Goal: Task Accomplishment & Management: Manage account settings

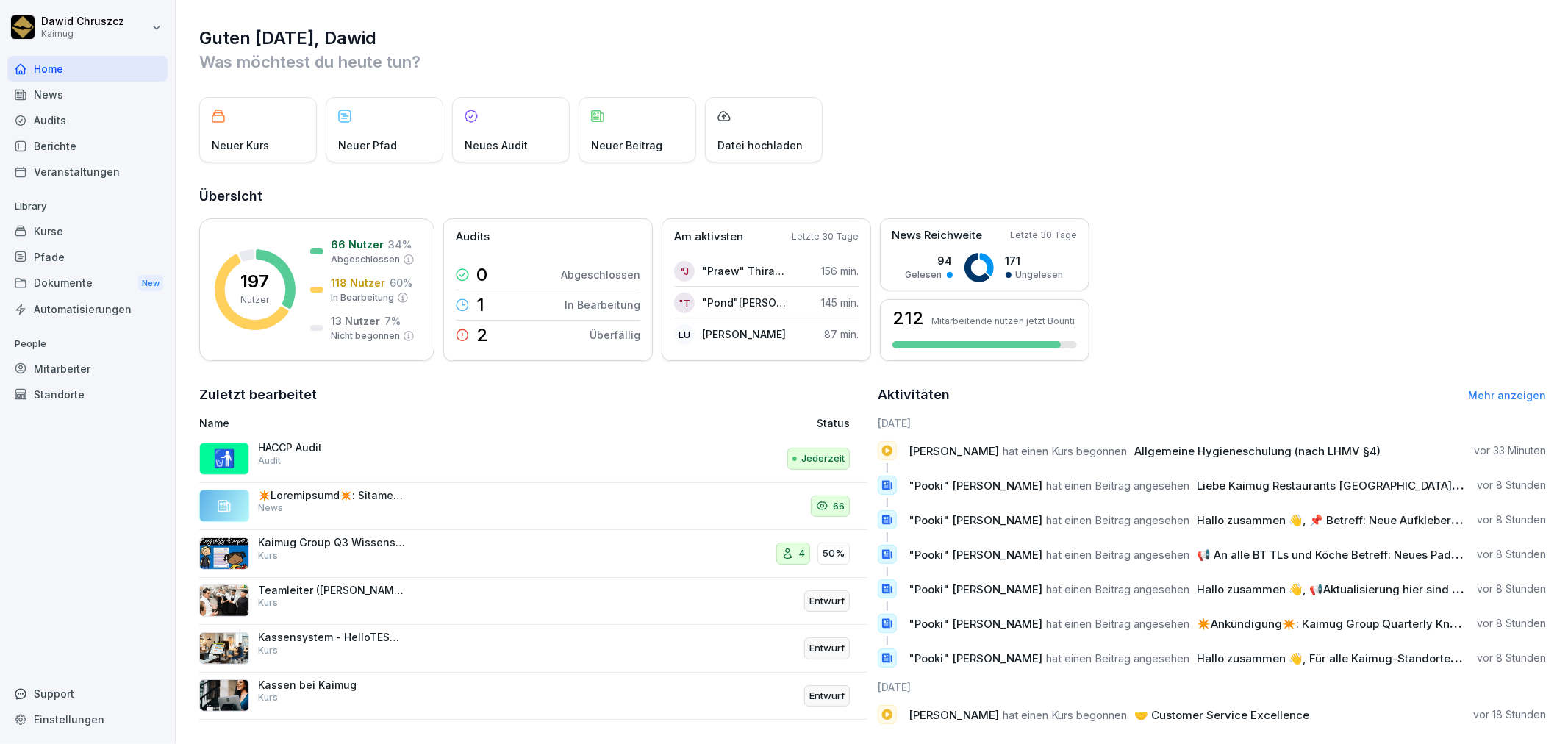
click at [58, 231] on div "Kurse" at bounding box center [88, 231] width 160 height 26
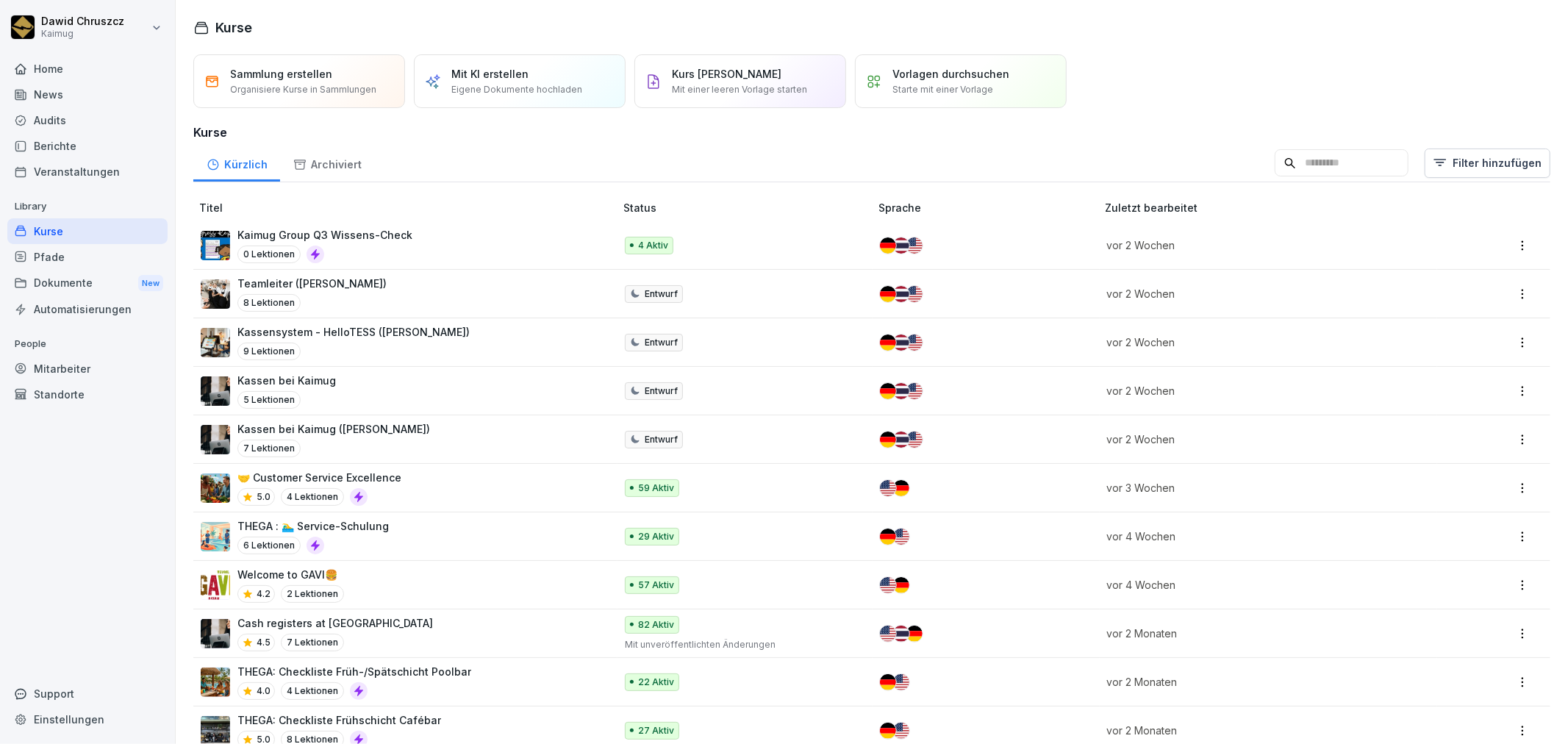
click at [376, 239] on p "Kaimug Group Q3 Wissens-Check" at bounding box center [325, 235] width 175 height 16
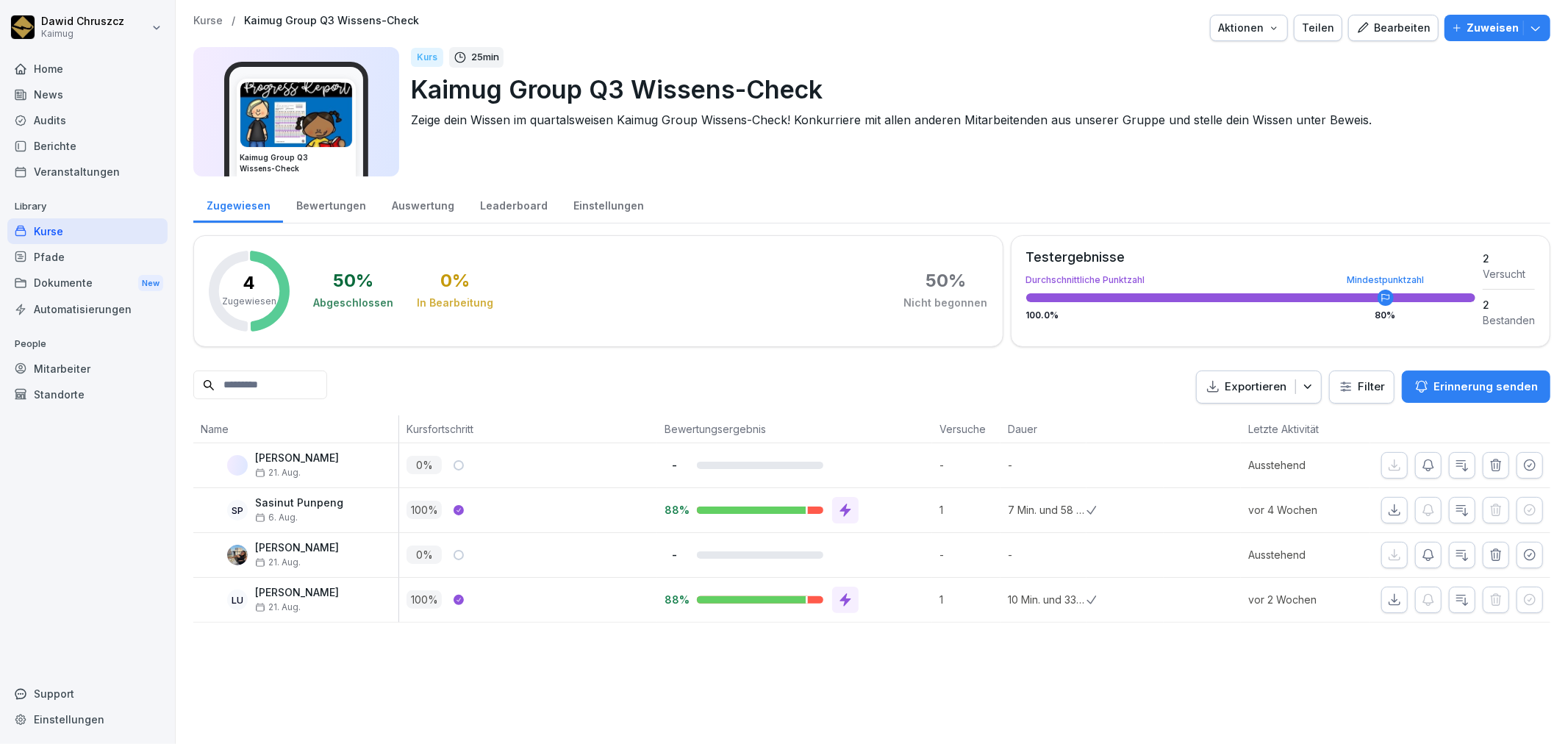
click at [339, 211] on div "Bewertungen" at bounding box center [331, 204] width 96 height 37
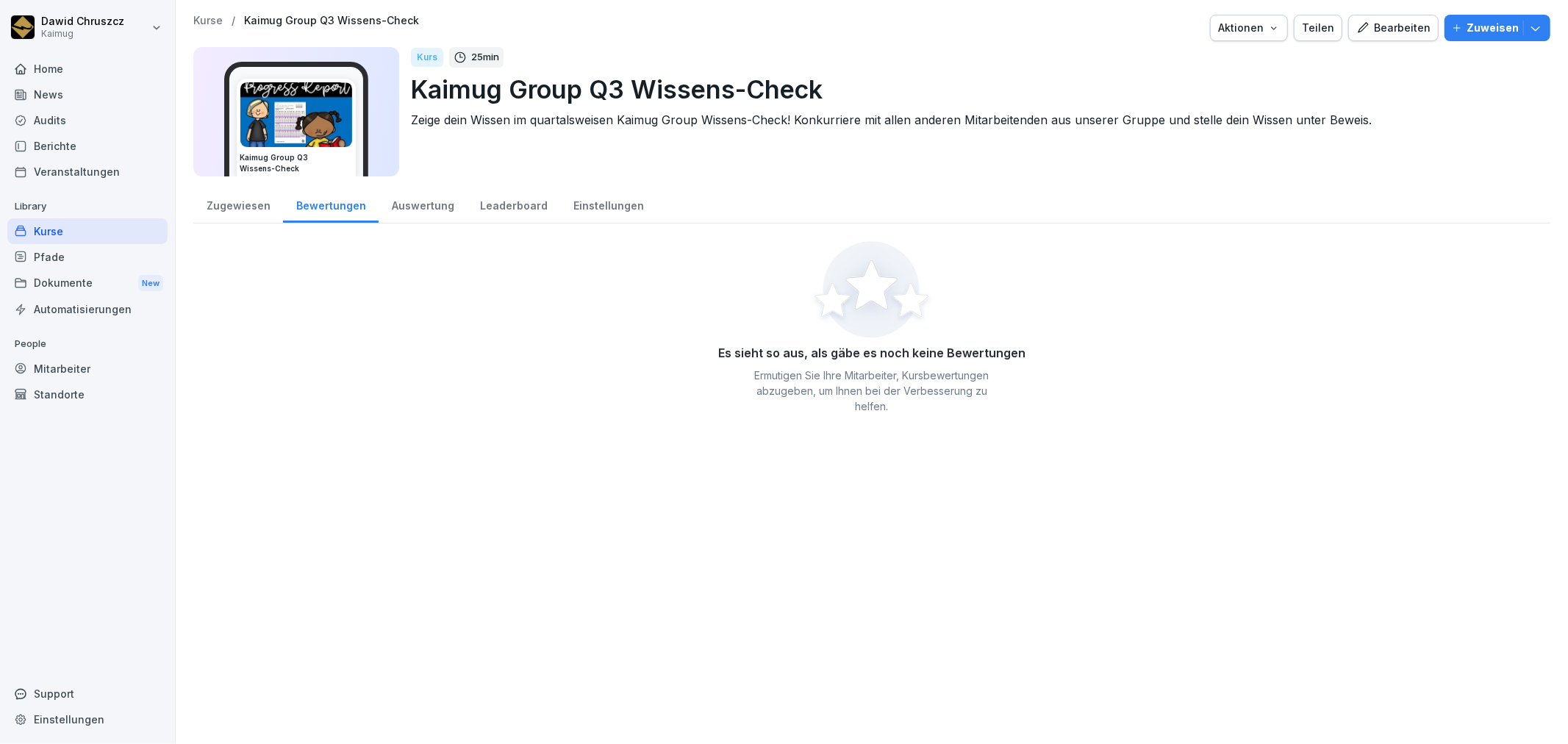
click at [239, 191] on div "Zugewiesen" at bounding box center [238, 204] width 89 height 37
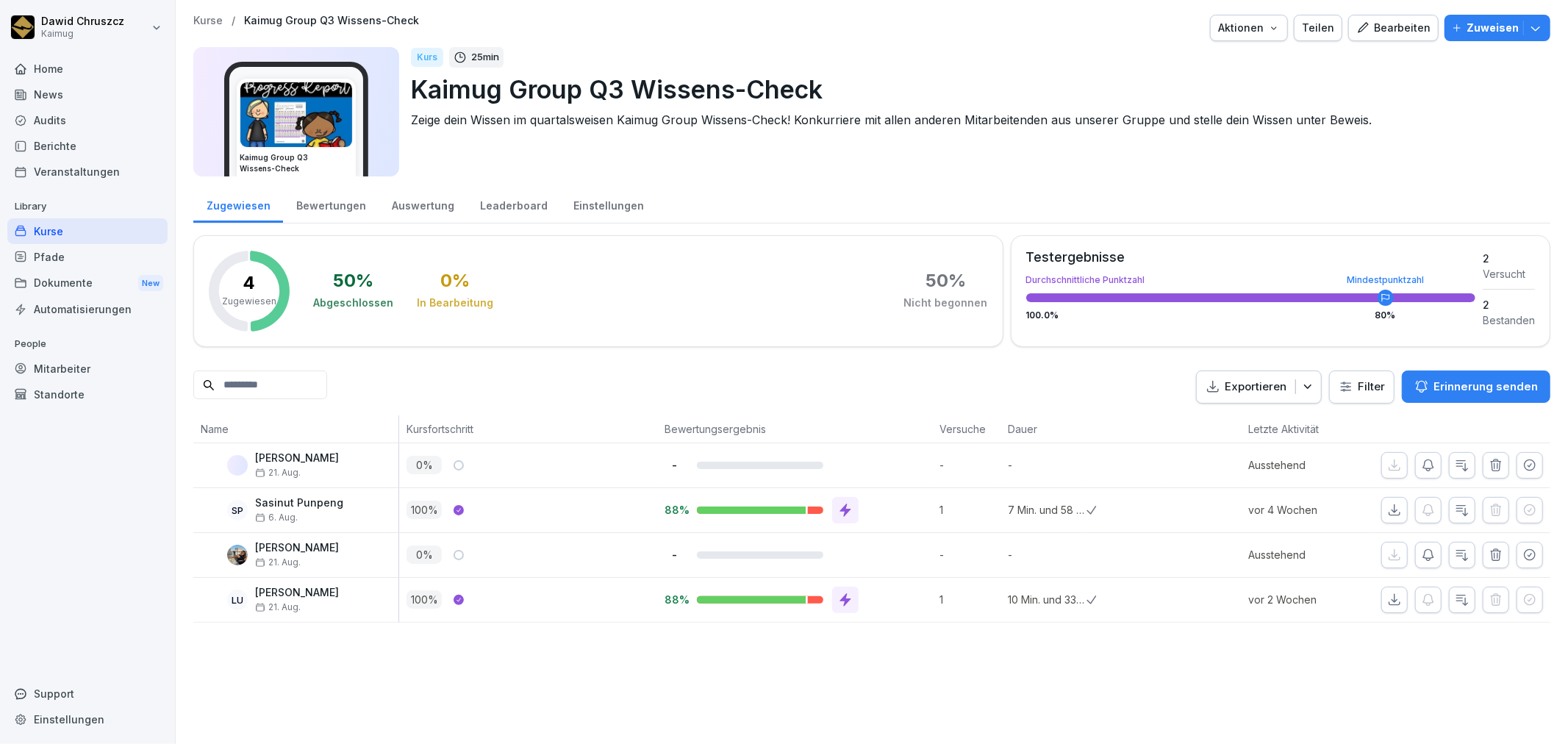
click at [1384, 30] on div "Bearbeiten" at bounding box center [1394, 27] width 75 height 16
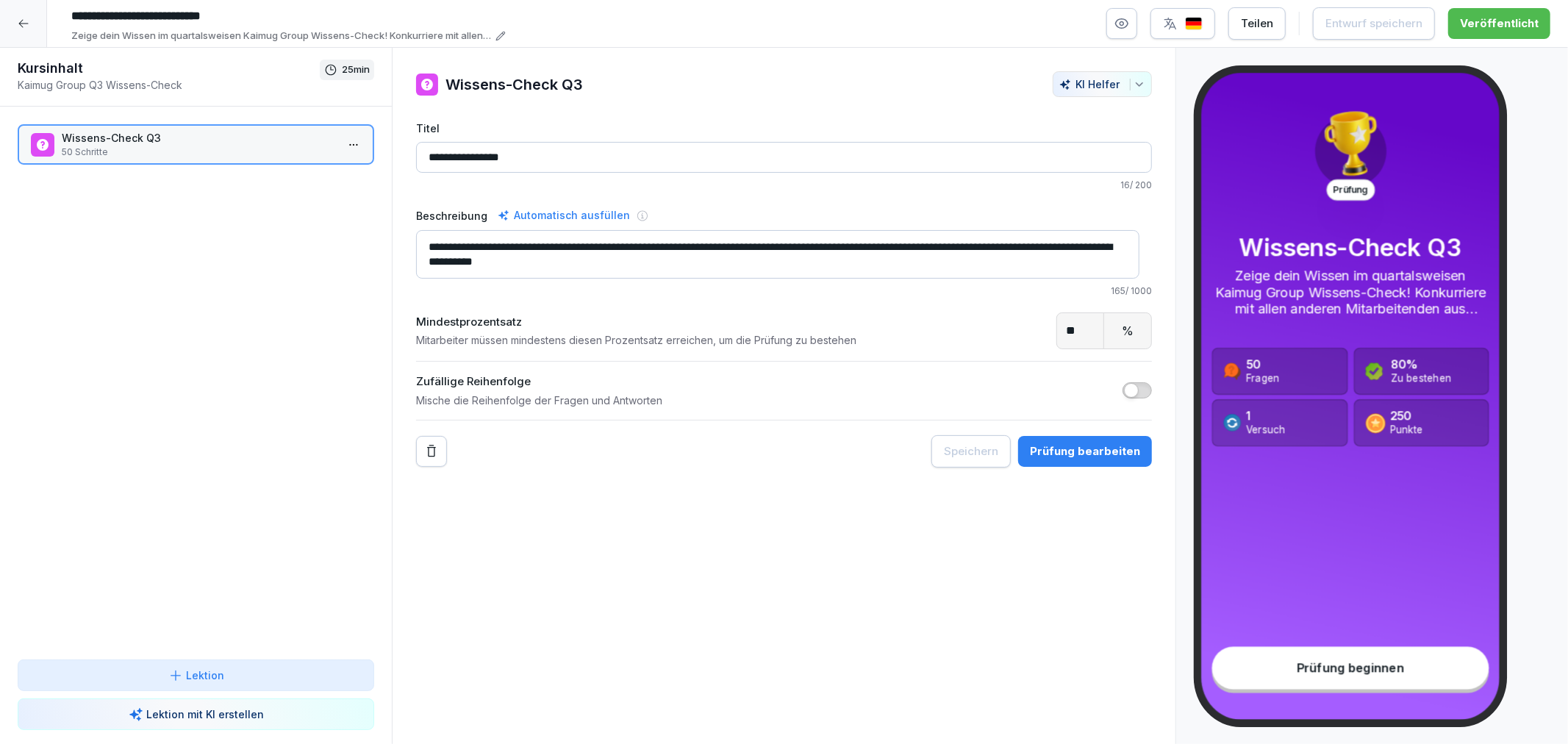
click at [27, 24] on icon at bounding box center [23, 23] width 12 height 12
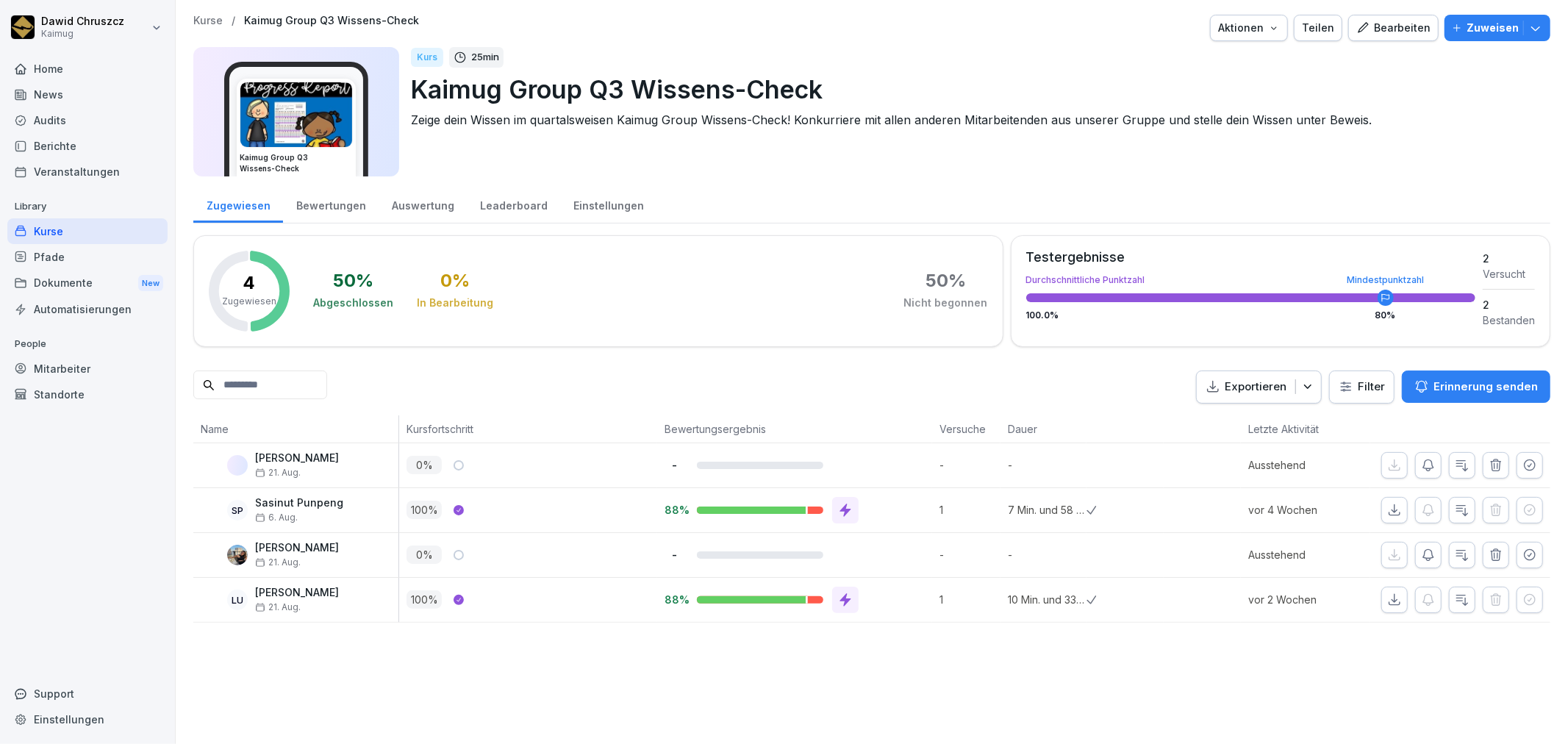
click at [445, 204] on div "Auswertung" at bounding box center [422, 204] width 89 height 37
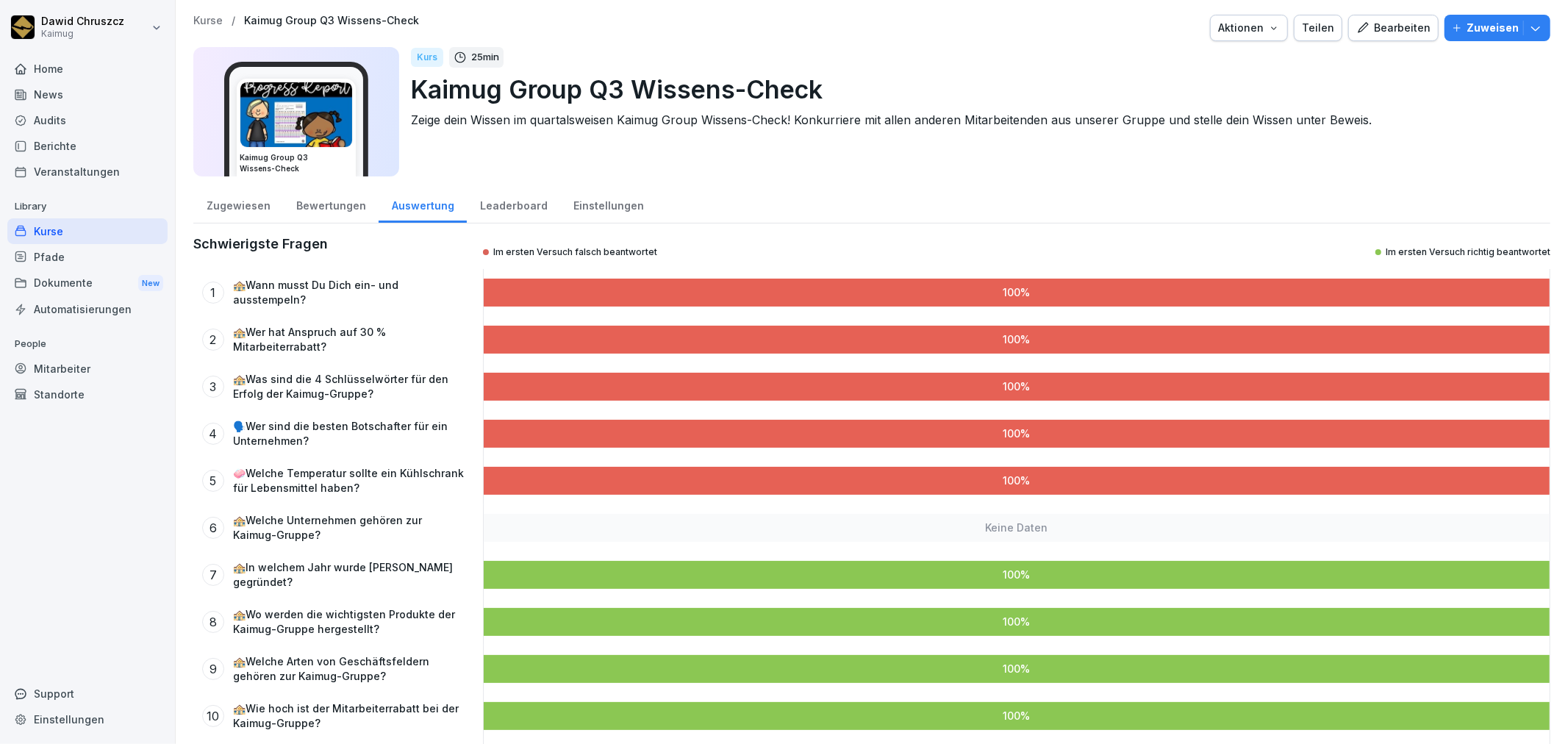
click at [510, 212] on div "Leaderboard" at bounding box center [514, 204] width 93 height 37
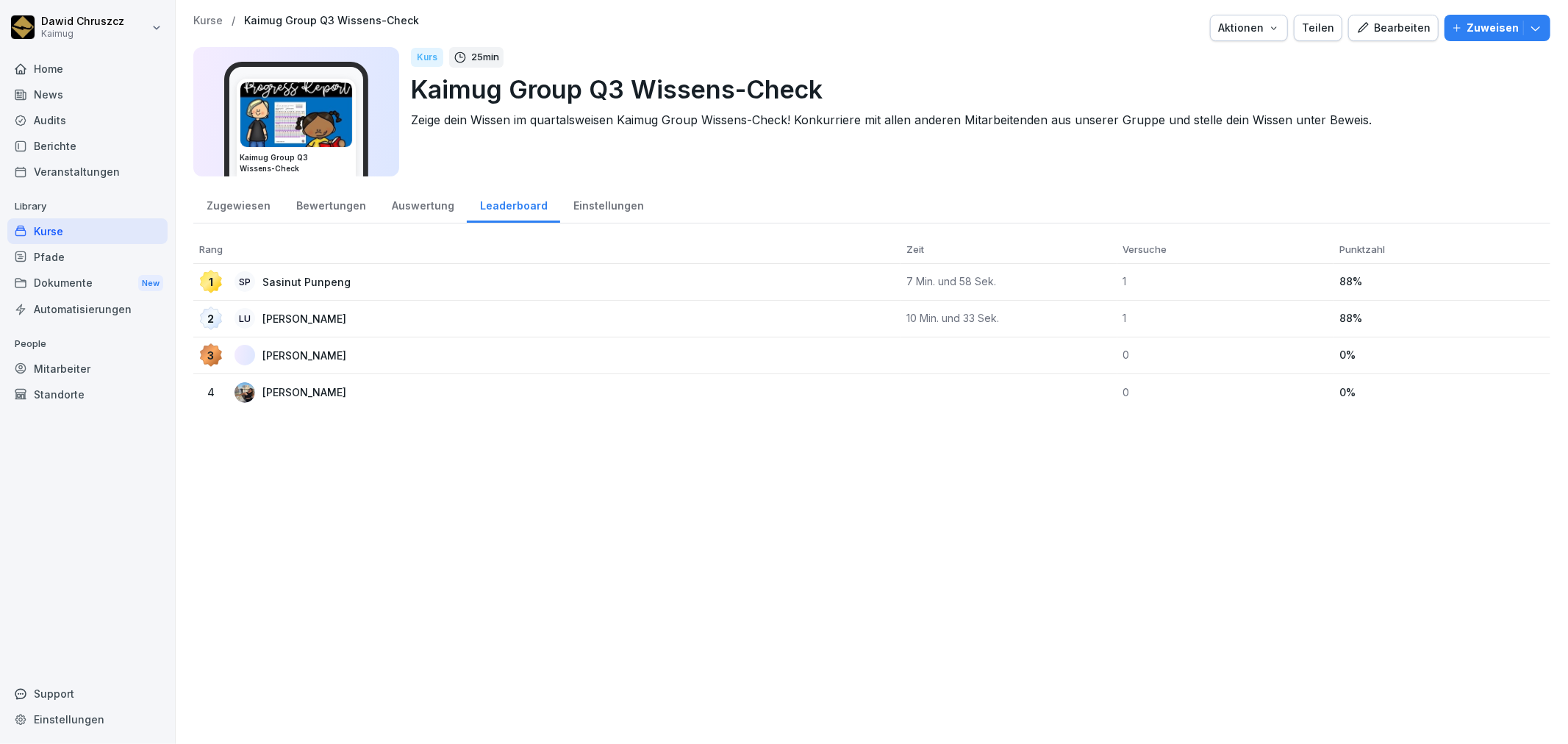
click at [208, 196] on div "Zugewiesen" at bounding box center [238, 204] width 89 height 37
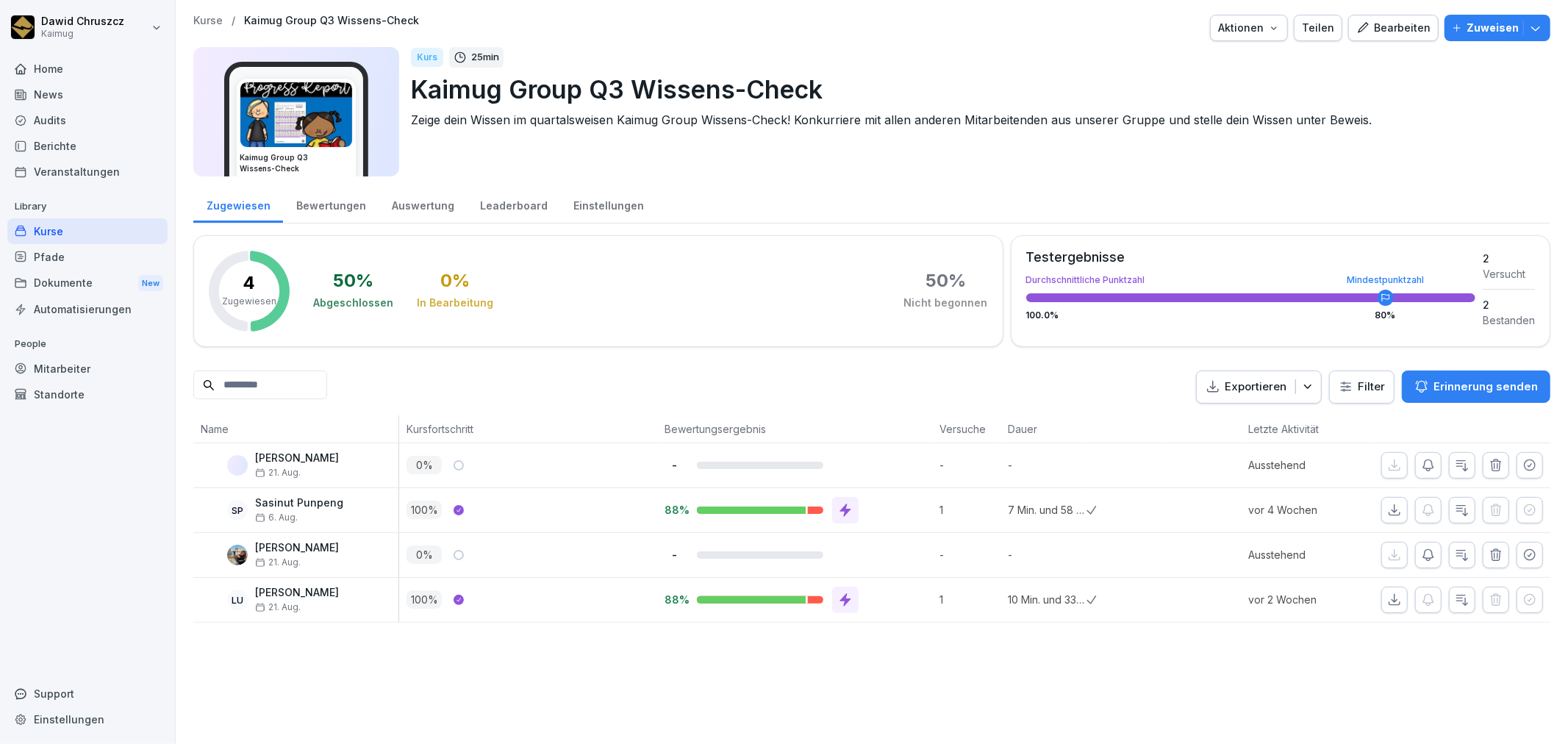
drag, startPoint x: 298, startPoint y: 214, endPoint x: 311, endPoint y: 218, distance: 13.6
click at [300, 214] on div "Bewertungen" at bounding box center [331, 204] width 96 height 37
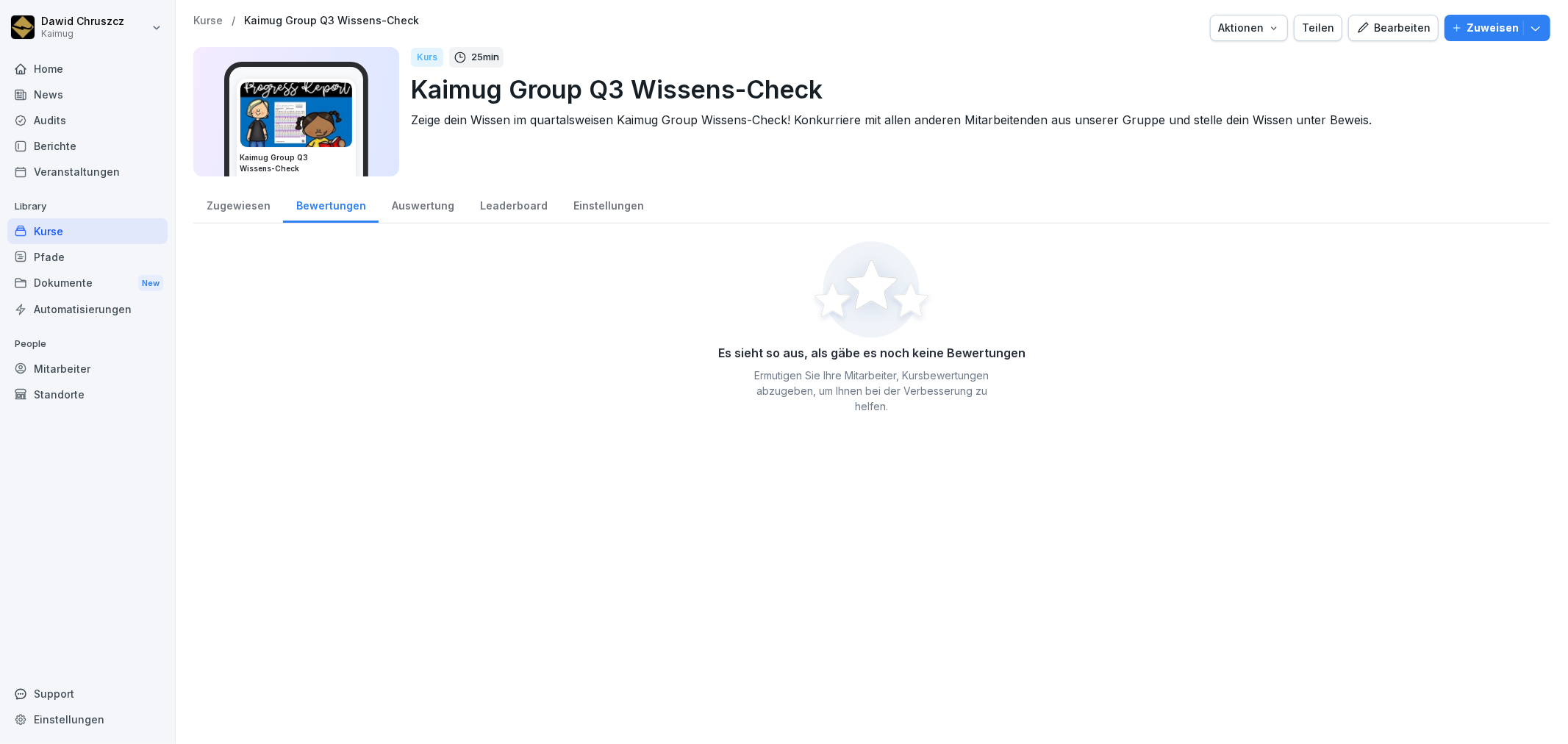
click at [255, 210] on div "Zugewiesen" at bounding box center [238, 204] width 89 height 37
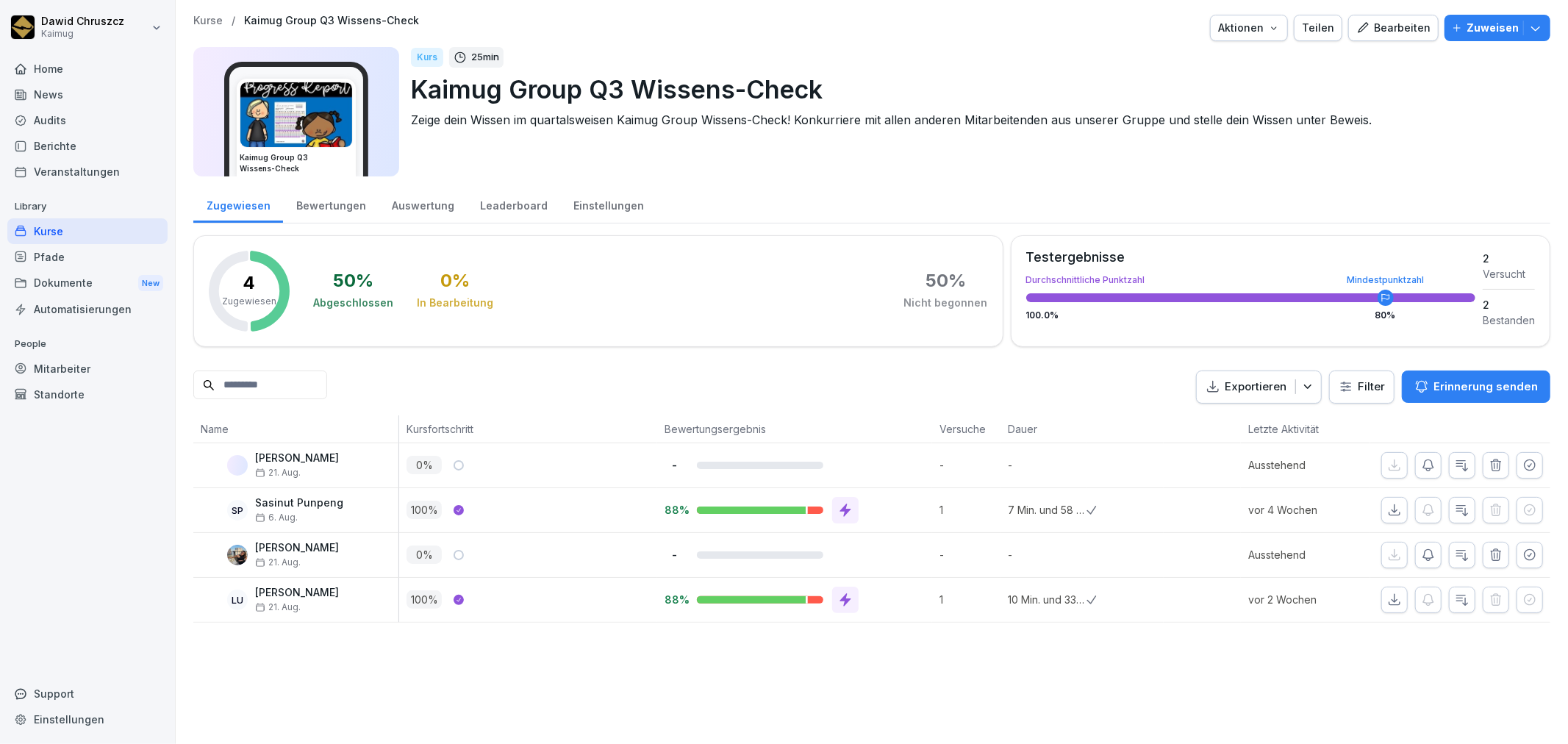
click at [50, 229] on div "Kurse" at bounding box center [88, 231] width 160 height 26
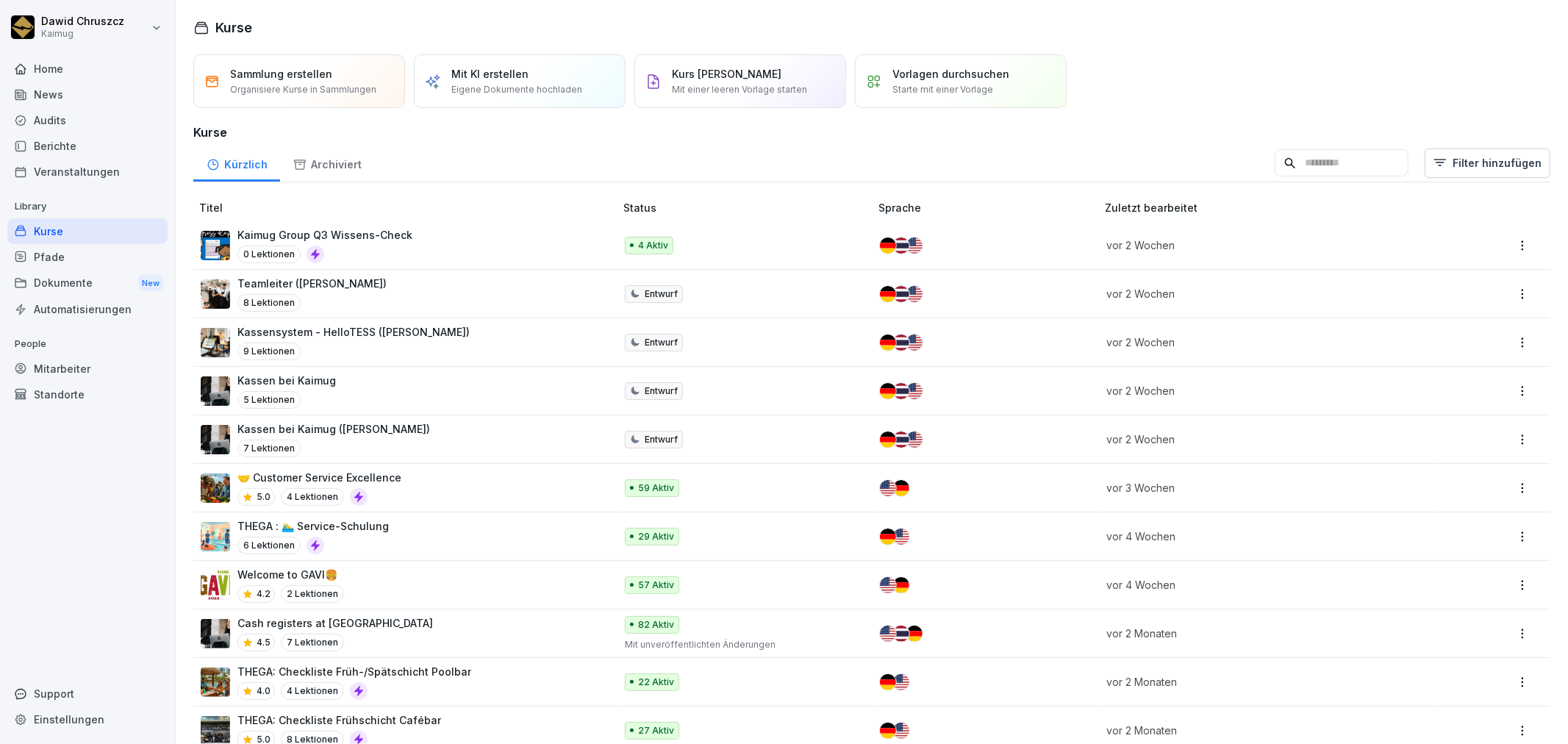
click at [1507, 238] on html "Dawid Chruszcz Kaimug Home News Audits Berichte Veranstaltungen Library Kurse P…" at bounding box center [784, 372] width 1568 height 744
click at [1435, 298] on div "Duplizieren" at bounding box center [1413, 301] width 55 height 16
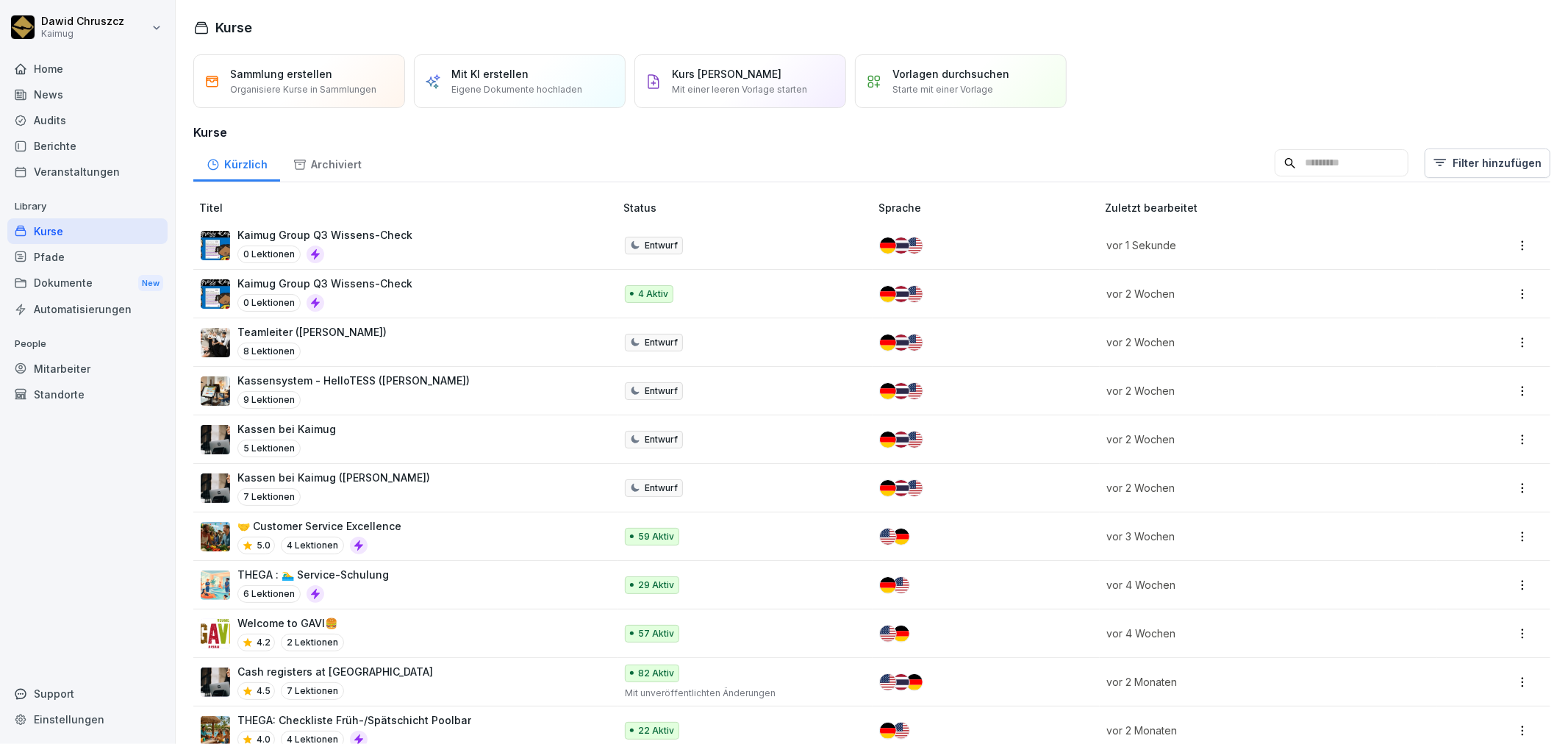
click at [1513, 294] on html "Dawid Chruszcz Kaimug Home News Audits Berichte Veranstaltungen Library Kurse P…" at bounding box center [784, 372] width 1568 height 744
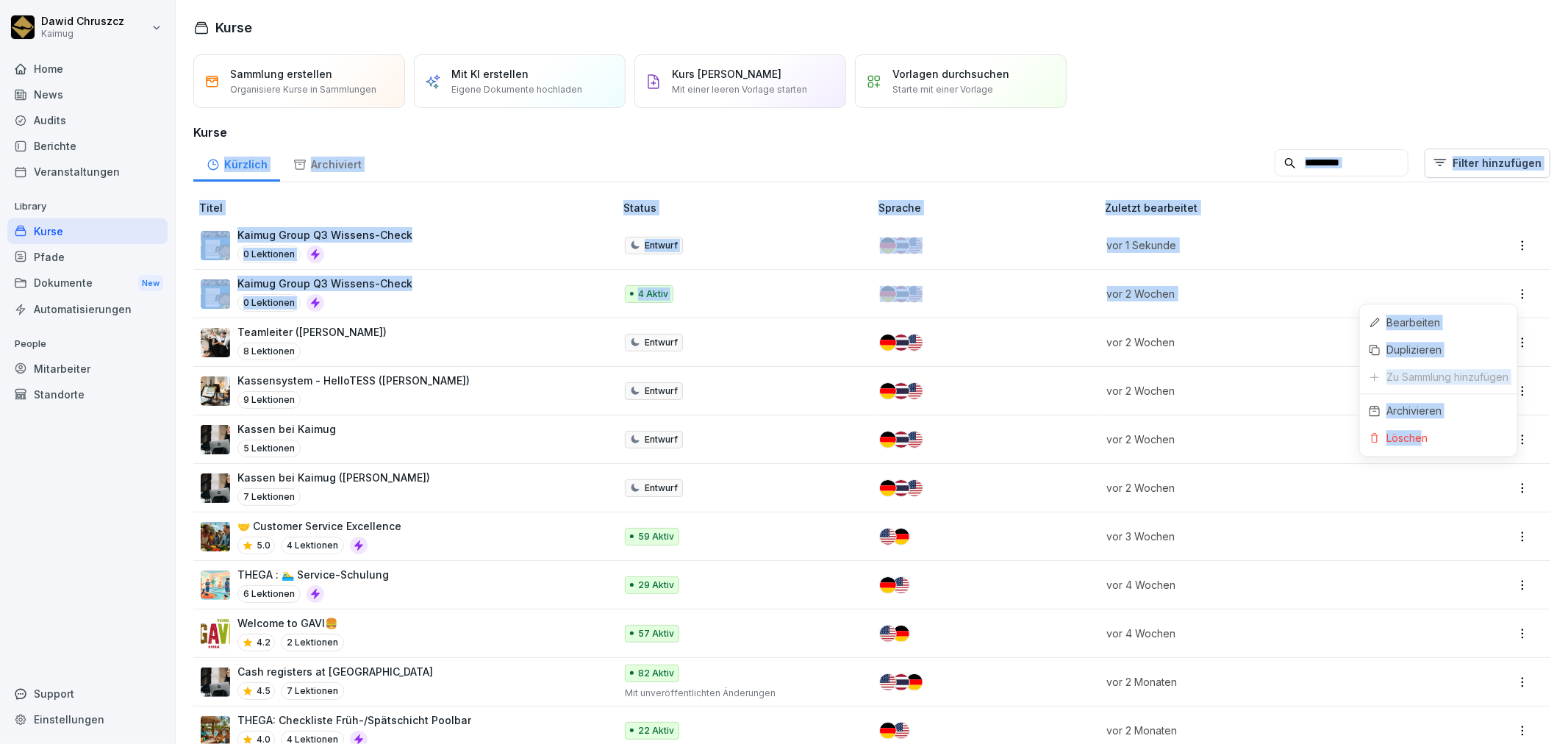
drag, startPoint x: 1422, startPoint y: 436, endPoint x: 1210, endPoint y: 117, distance: 383.0
click at [1210, 117] on html "Dawid Chruszcz Kaimug Home News Audits Berichte Veranstaltungen Library Kurse P…" at bounding box center [784, 372] width 1568 height 744
drag, startPoint x: 1158, startPoint y: 123, endPoint x: 788, endPoint y: 214, distance: 381.0
click at [1156, 126] on html "Dawid Chruszcz Kaimug Home News Audits Berichte Veranstaltungen Library Kurse P…" at bounding box center [784, 372] width 1568 height 744
click at [344, 203] on p "Titel" at bounding box center [408, 208] width 419 height 16
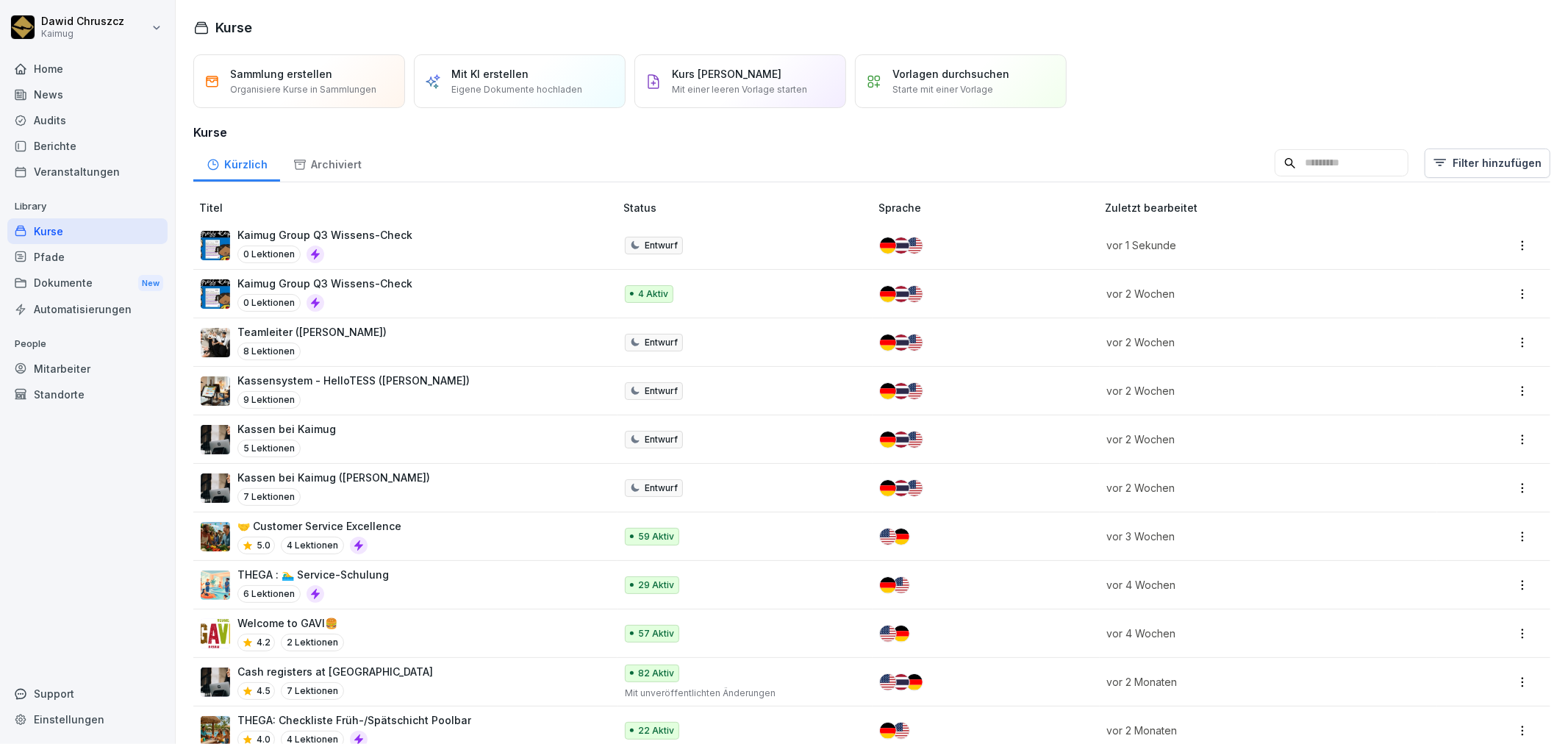
click at [329, 238] on p "Kaimug Group Q3 Wissens-Check" at bounding box center [325, 235] width 175 height 16
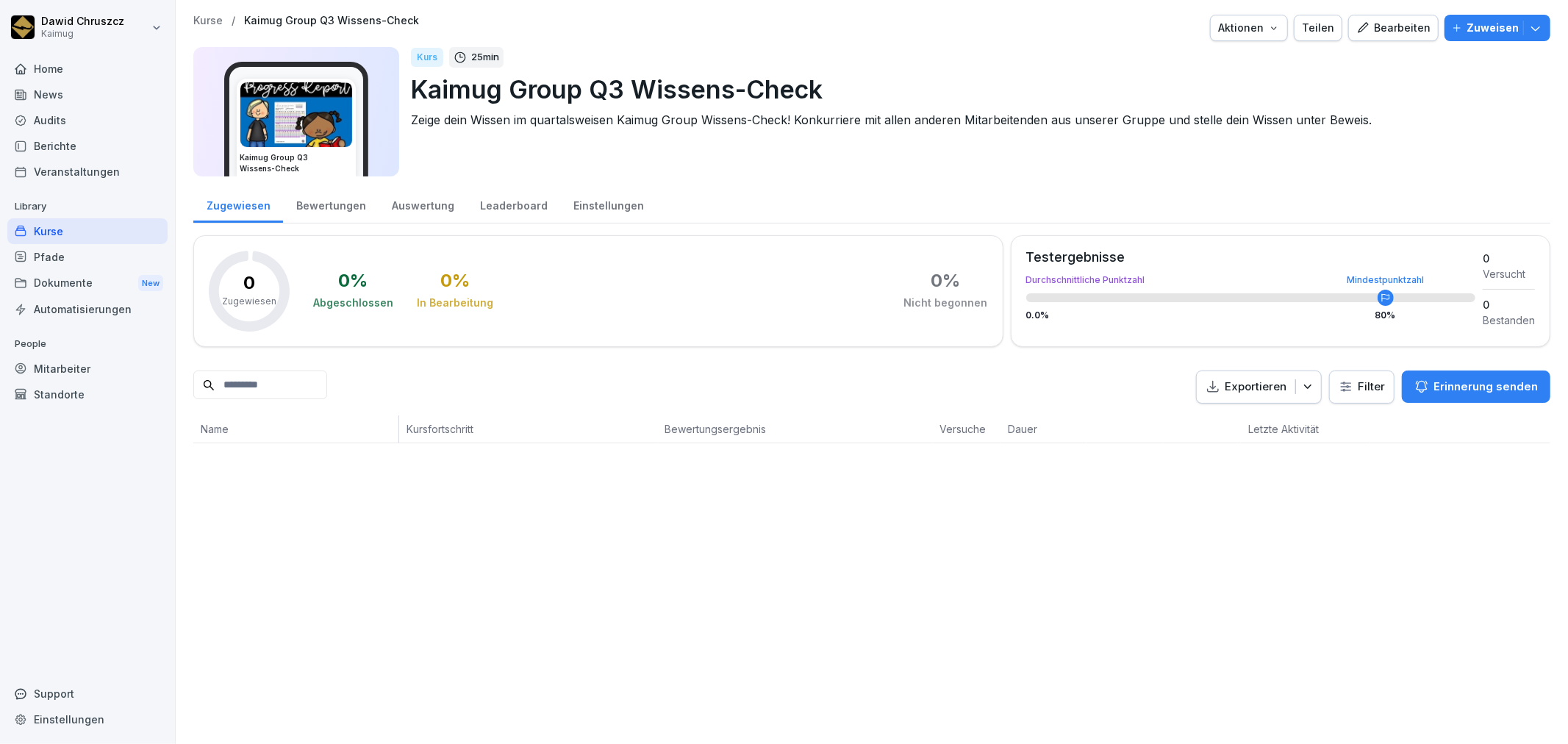
click at [1371, 26] on div "Bearbeiten" at bounding box center [1394, 27] width 75 height 16
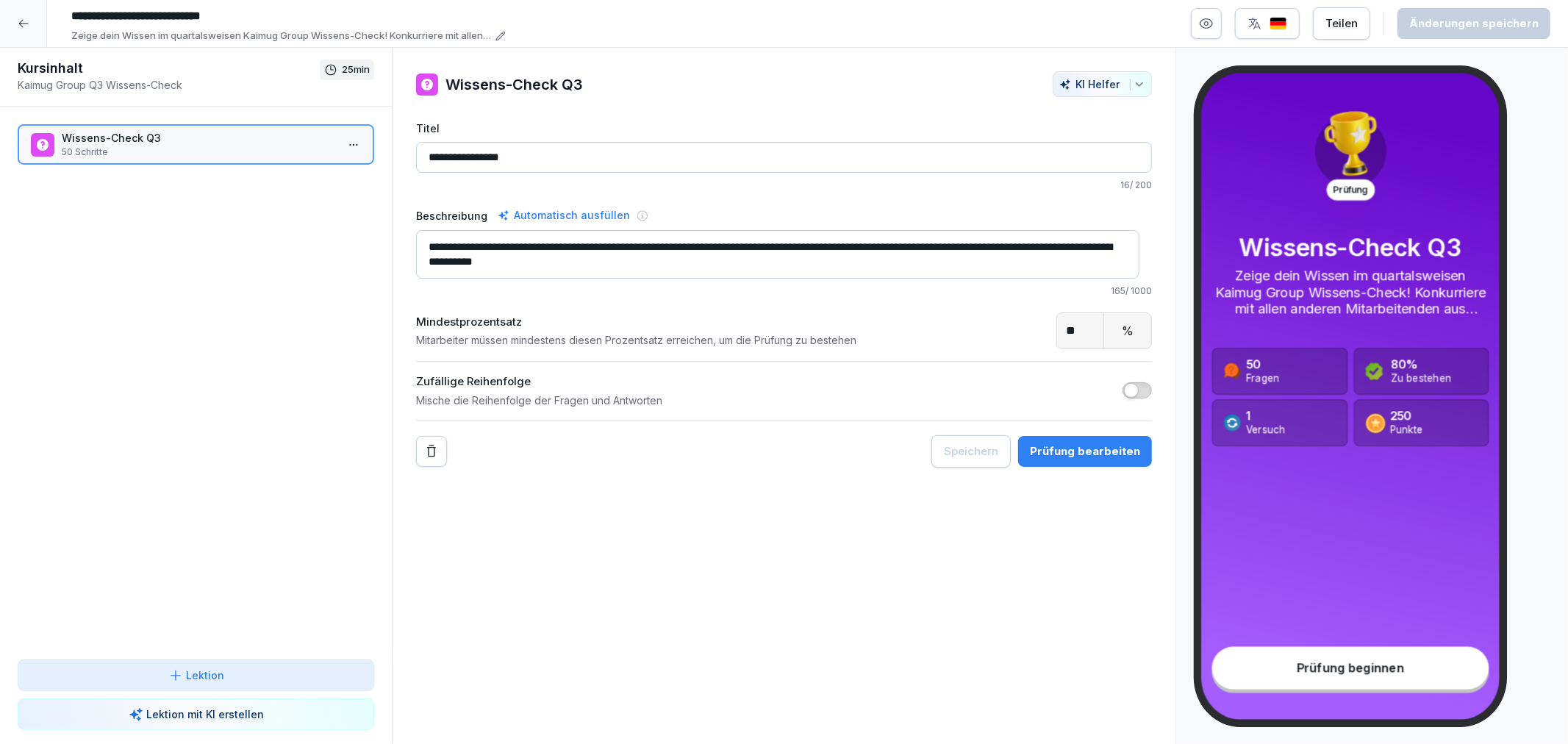
click at [22, 30] on div at bounding box center [23, 23] width 47 height 47
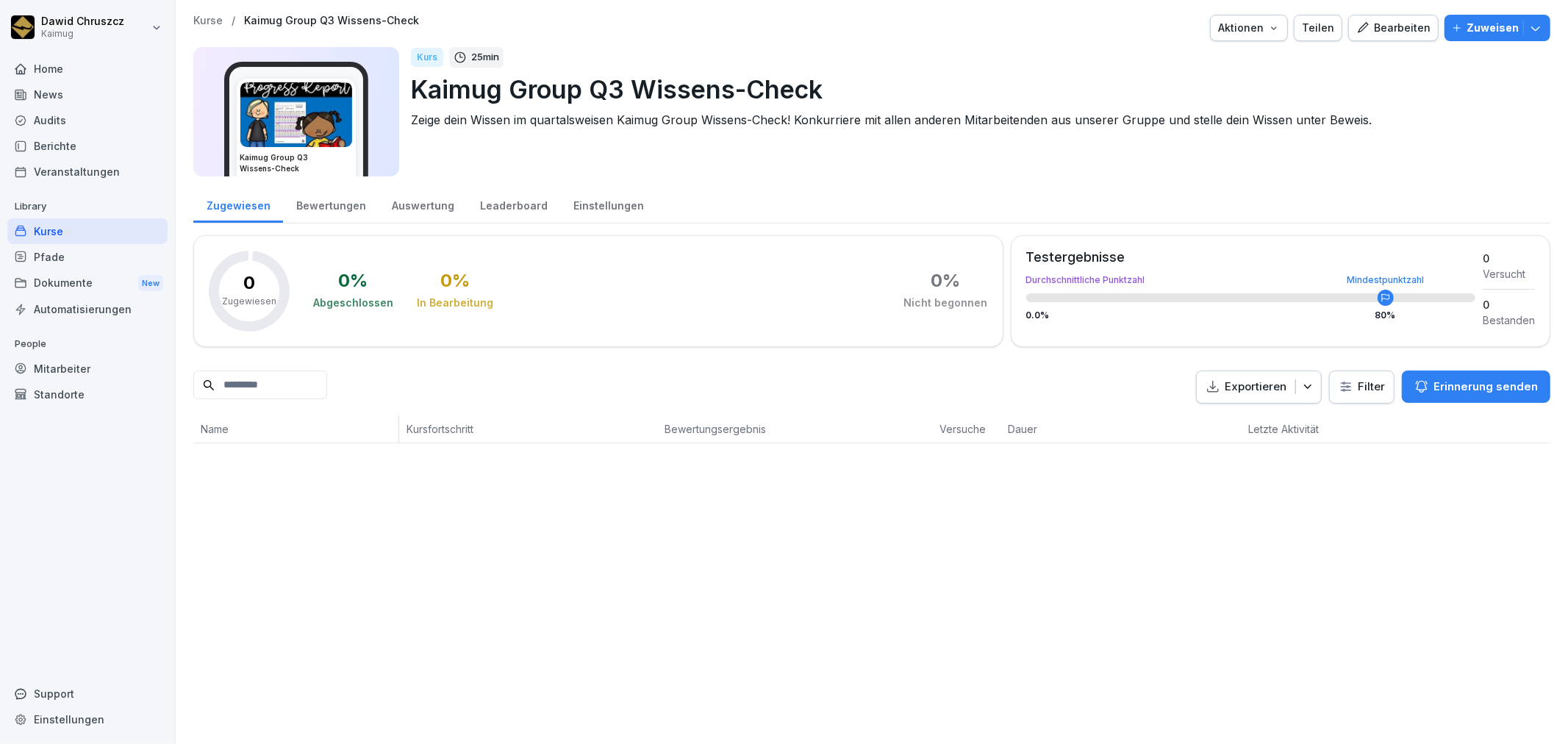
click at [71, 233] on div "Kurse" at bounding box center [88, 231] width 160 height 26
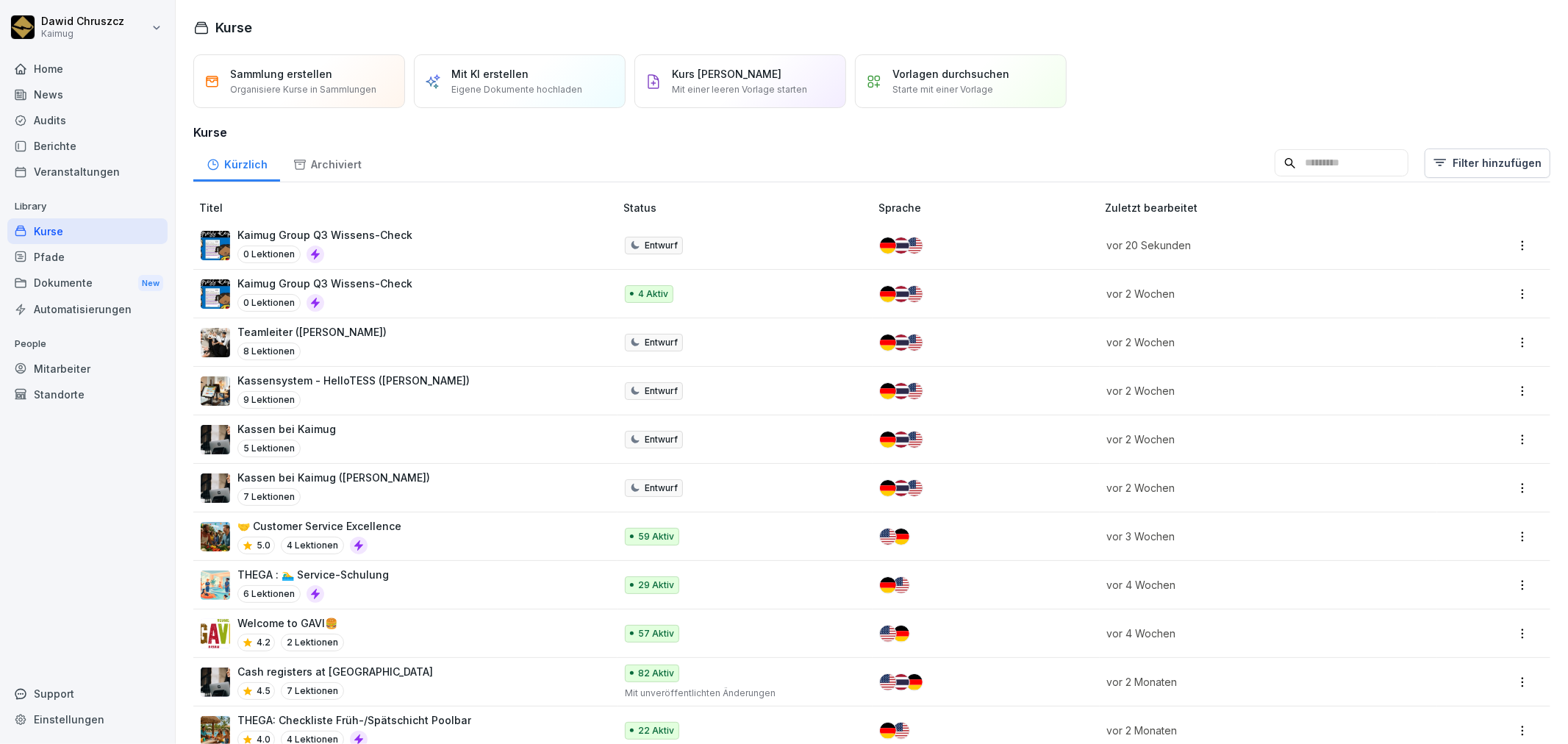
click at [1517, 296] on html "Dawid Chruszcz Kaimug Home News Audits Berichte Veranstaltungen Library Kurse P…" at bounding box center [784, 372] width 1568 height 744
click at [1439, 440] on div "Löschen" at bounding box center [1438, 437] width 158 height 27
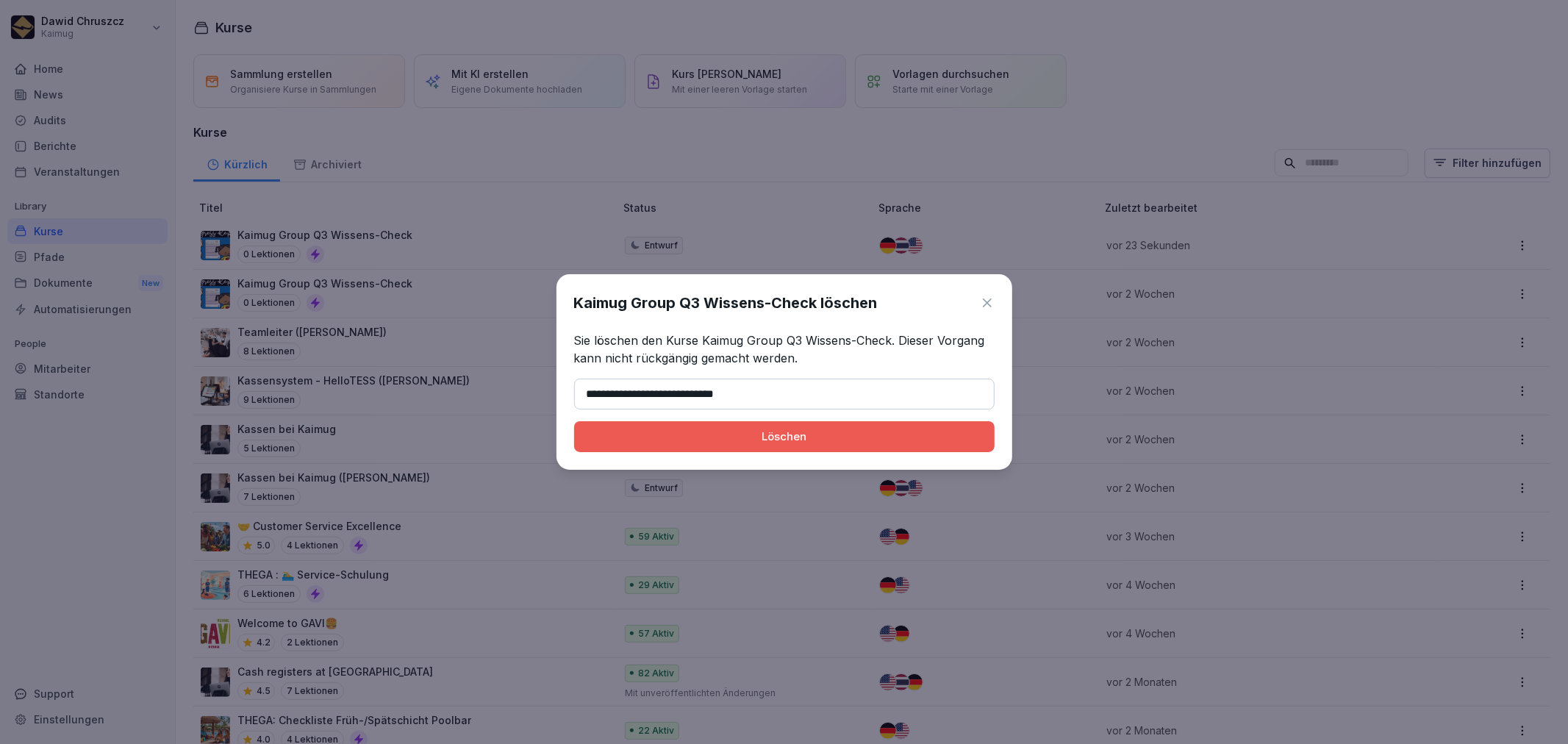
type input "**********"
click at [777, 448] on button "Löschen" at bounding box center [784, 436] width 420 height 31
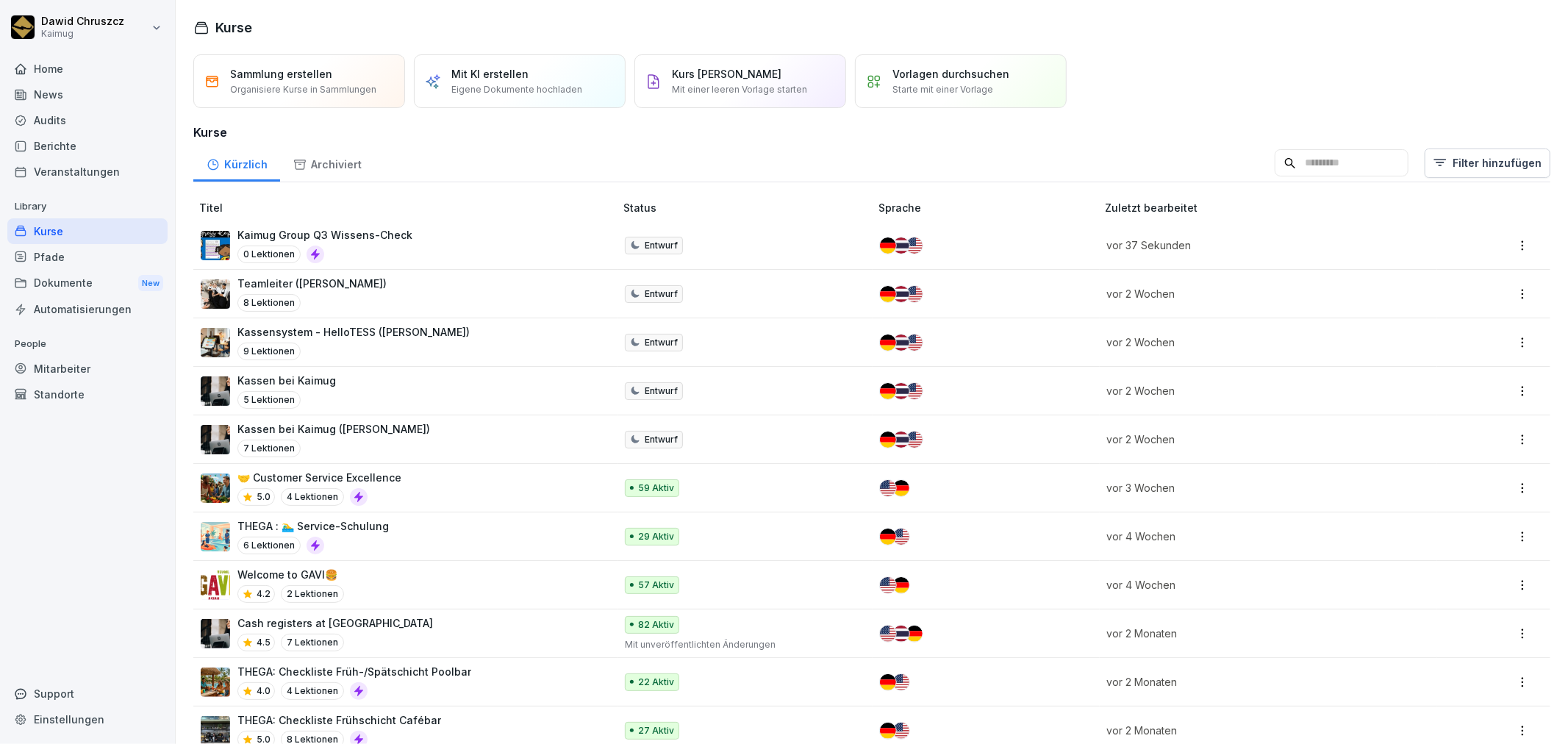
click at [385, 235] on p "Kaimug Group Q3 Wissens-Check" at bounding box center [325, 235] width 175 height 16
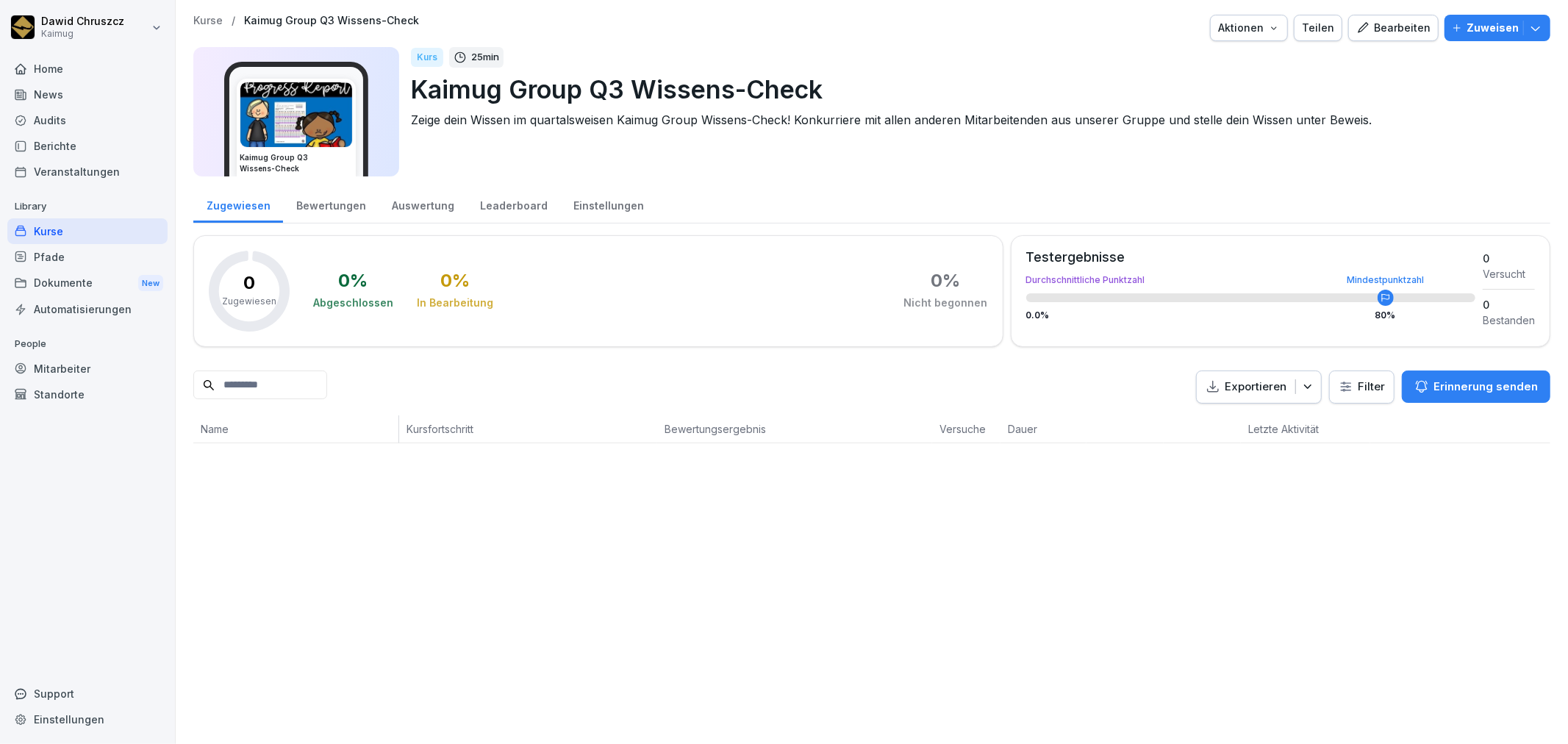
click at [1466, 24] on p "Zuweisen" at bounding box center [1492, 27] width 52 height 16
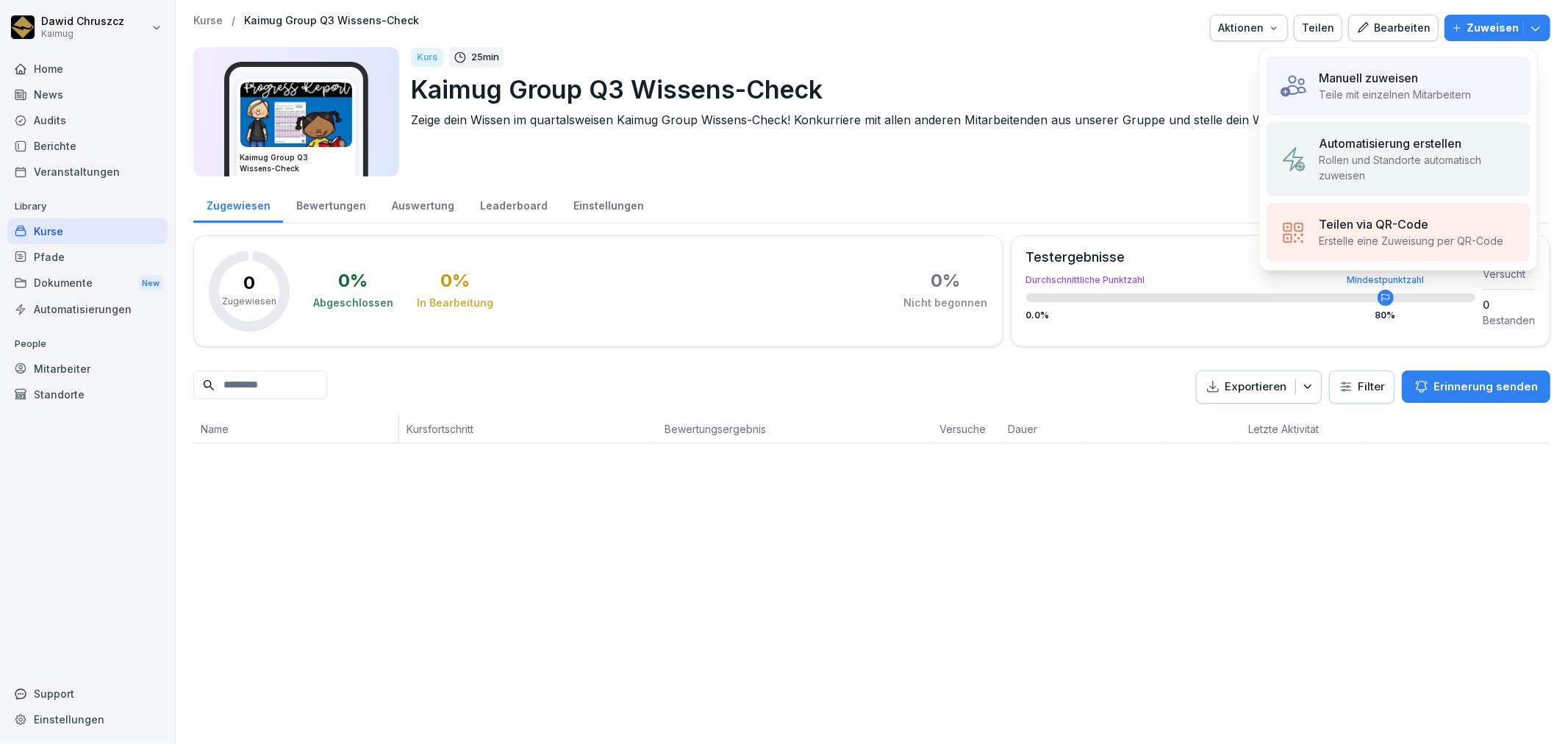
click at [1339, 155] on p "Rollen und Standorte automatisch zuweisen" at bounding box center [1418, 167] width 199 height 31
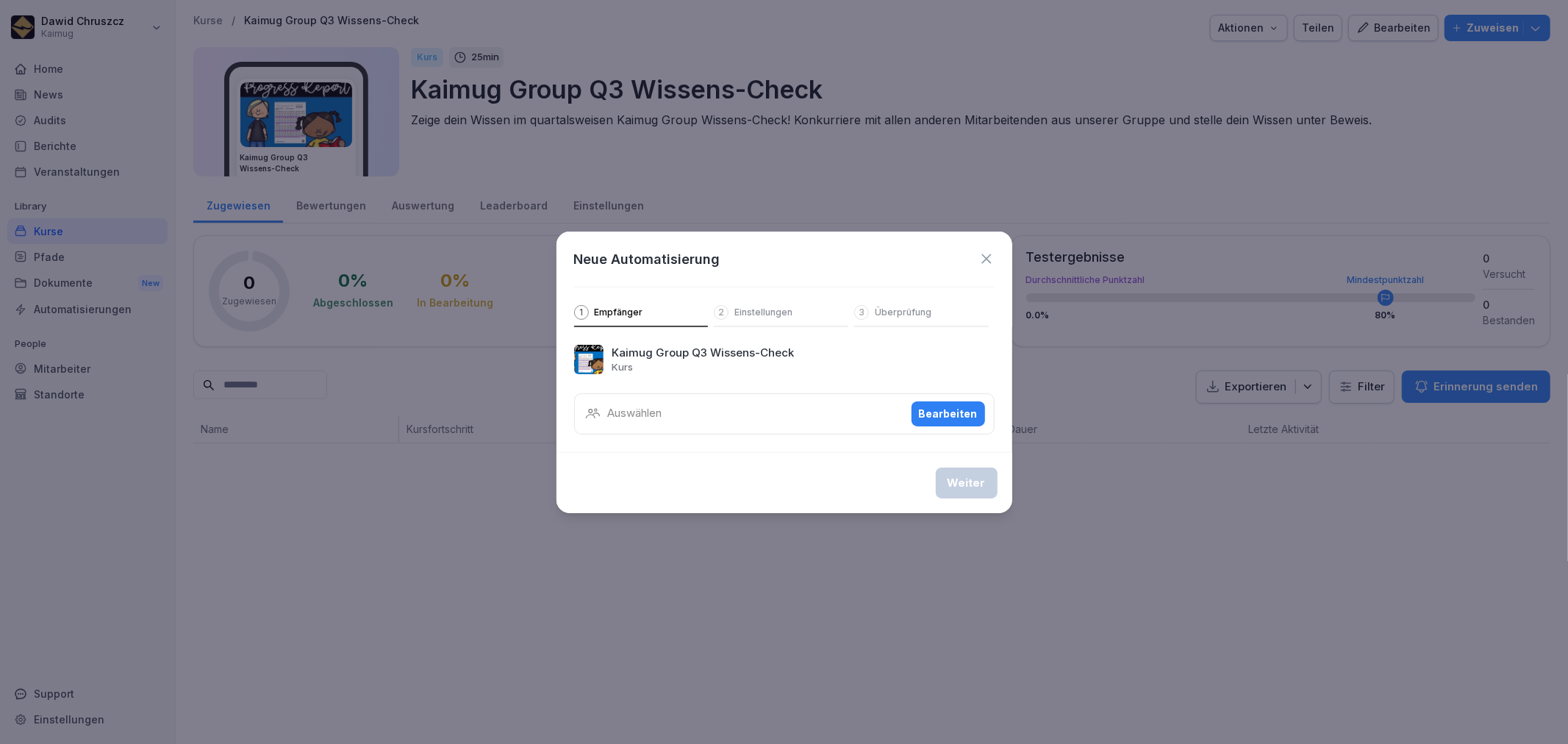
click at [640, 418] on p "Auswählen" at bounding box center [635, 414] width 54 height 17
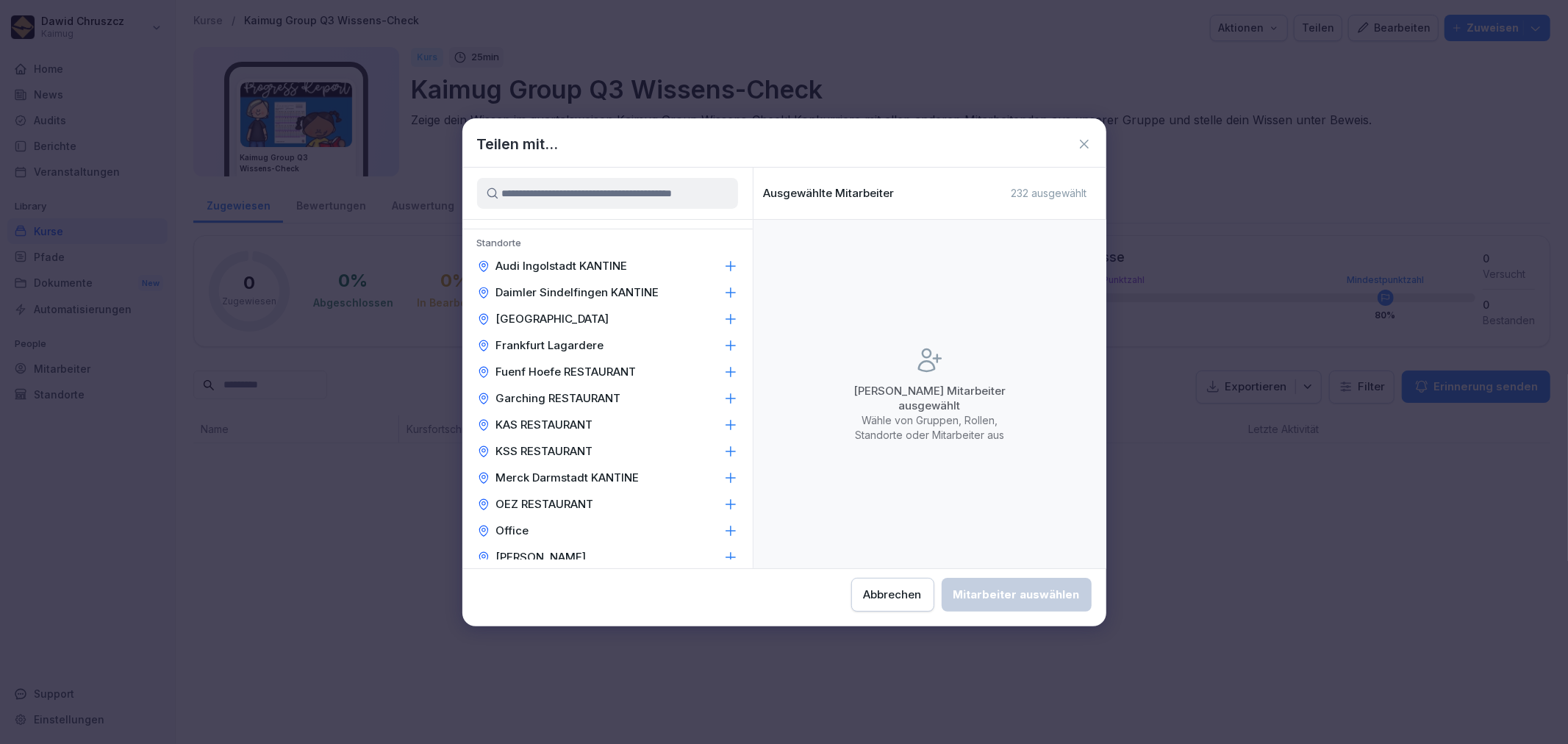
scroll to position [82, 0]
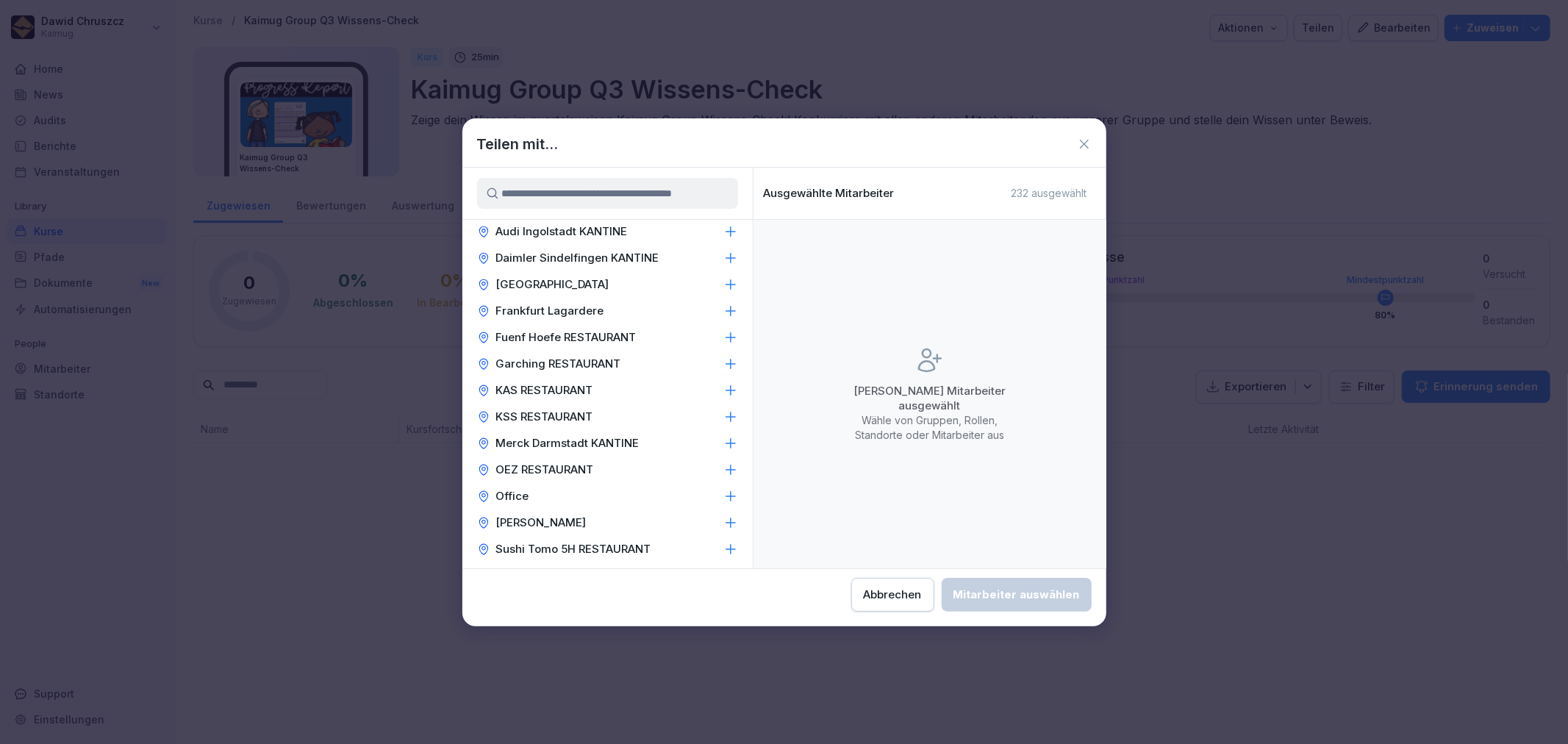
click at [723, 338] on icon at bounding box center [731, 338] width 15 height 15
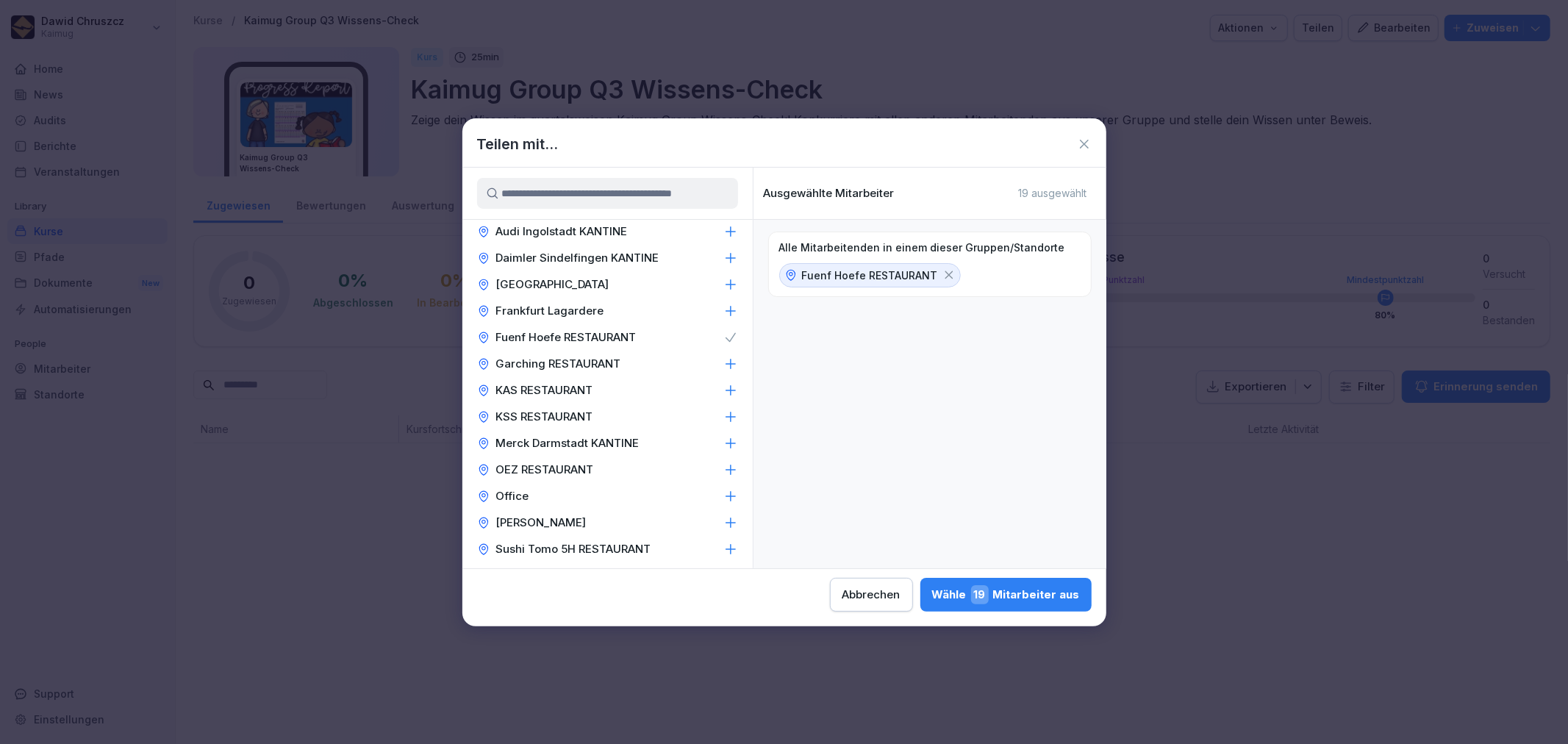
click at [725, 365] on icon at bounding box center [730, 364] width 9 height 9
click at [723, 395] on icon at bounding box center [731, 391] width 15 height 15
click at [723, 422] on icon at bounding box center [731, 417] width 15 height 15
click at [723, 472] on icon at bounding box center [731, 470] width 15 height 15
click at [723, 530] on icon at bounding box center [731, 523] width 15 height 15
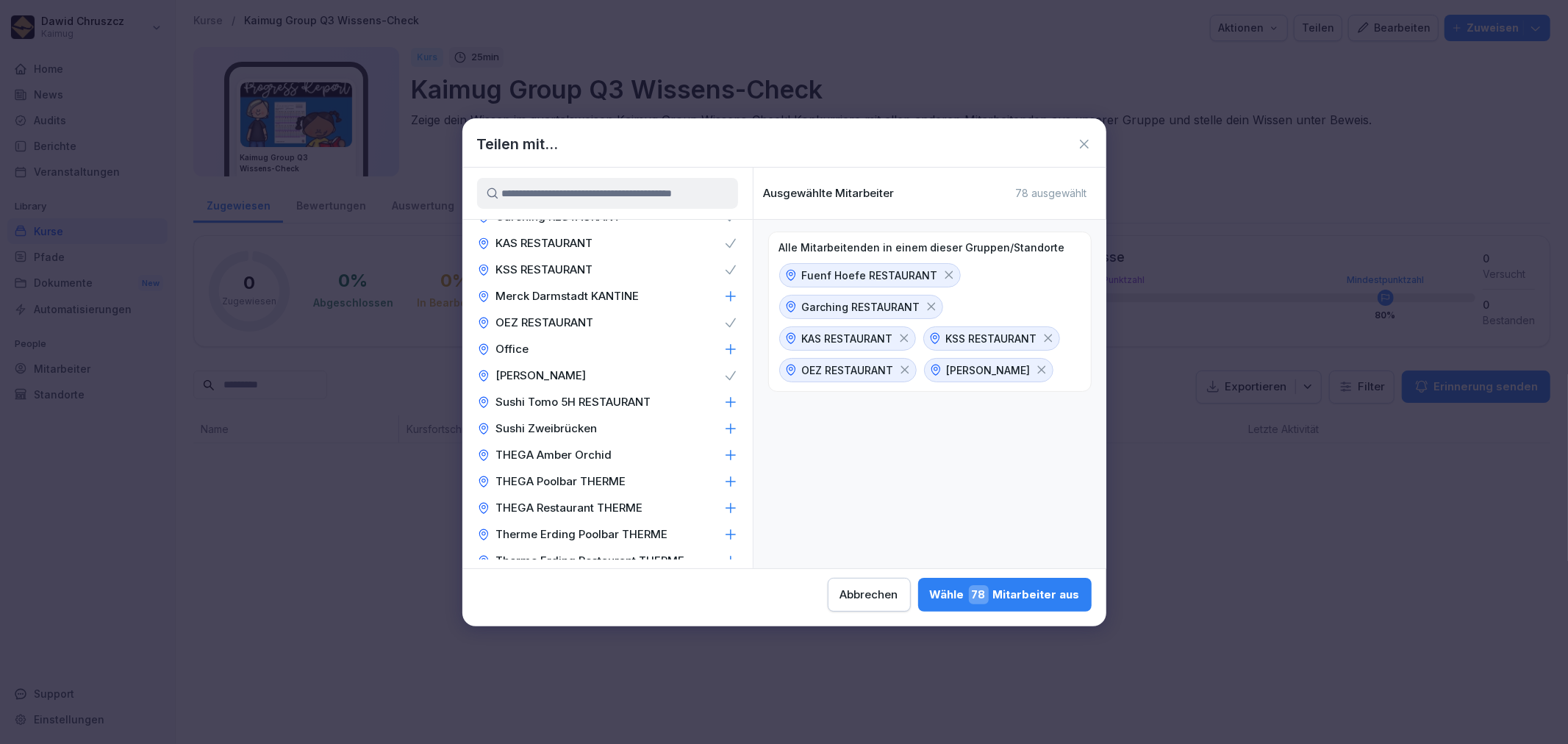
scroll to position [245, 0]
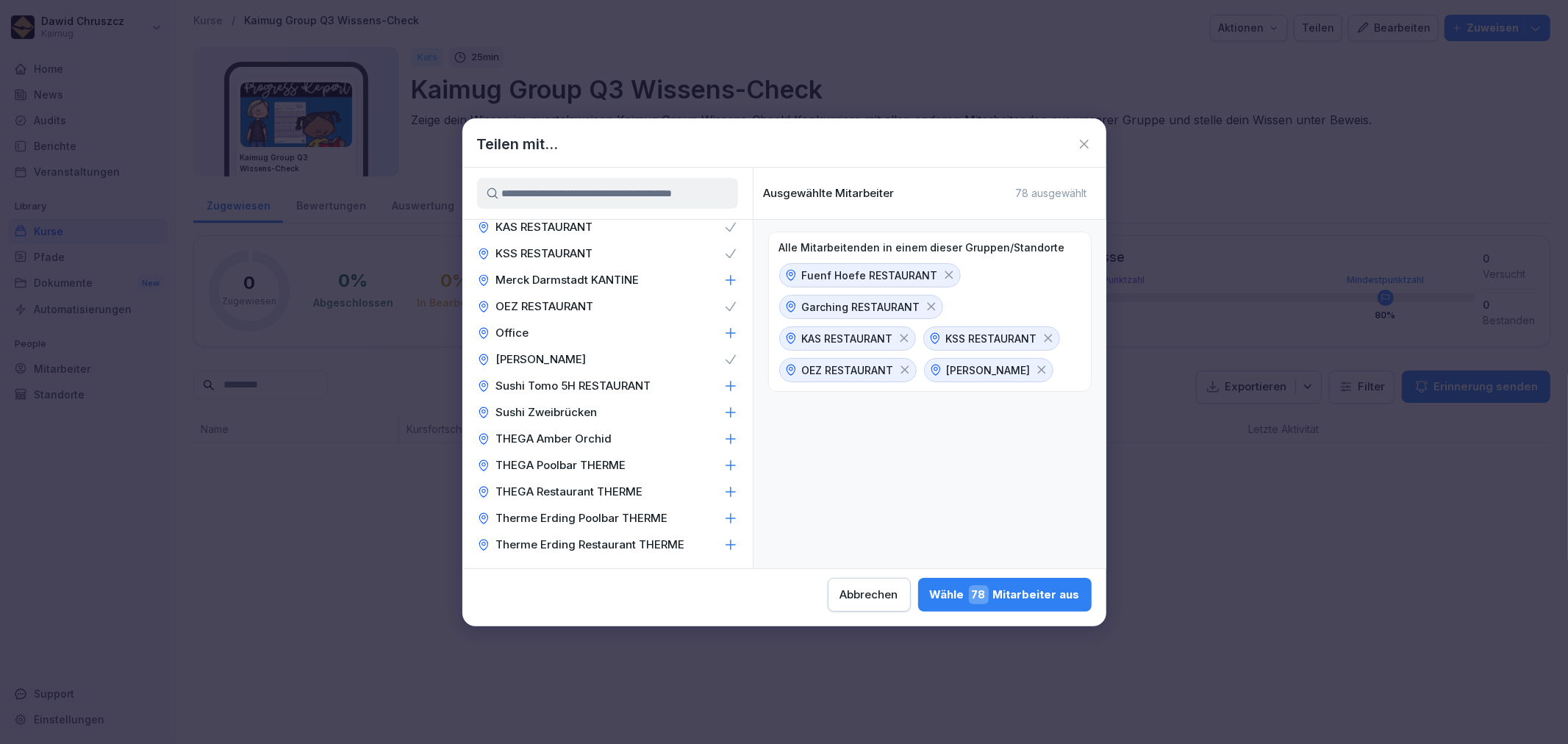
click at [723, 386] on icon at bounding box center [731, 386] width 15 height 15
click at [725, 438] on icon at bounding box center [730, 438] width 9 height 9
click at [723, 465] on icon at bounding box center [731, 465] width 15 height 15
click at [723, 492] on icon at bounding box center [731, 492] width 15 height 15
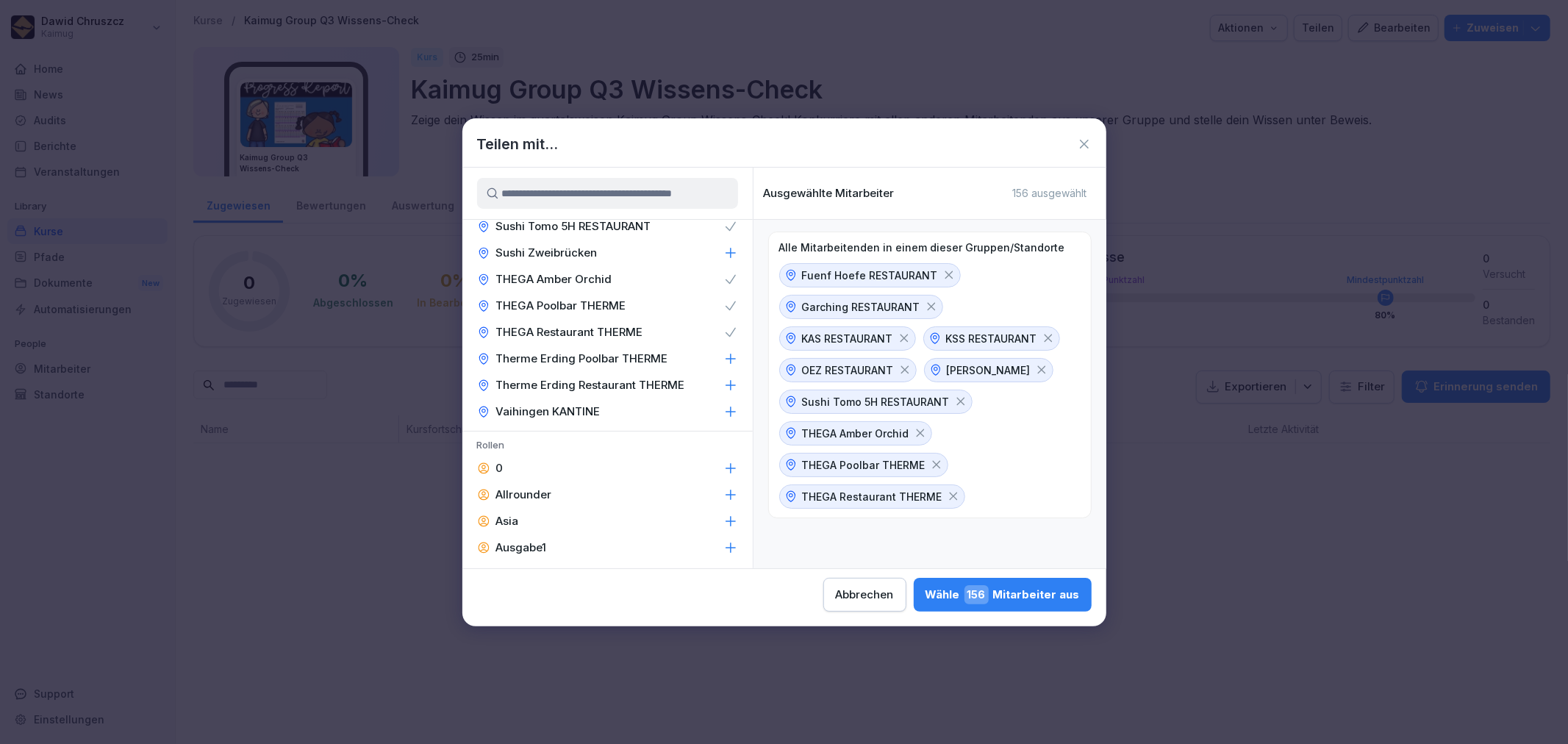
scroll to position [408, 0]
click at [723, 351] on icon at bounding box center [731, 355] width 15 height 15
click at [723, 383] on icon at bounding box center [731, 381] width 15 height 15
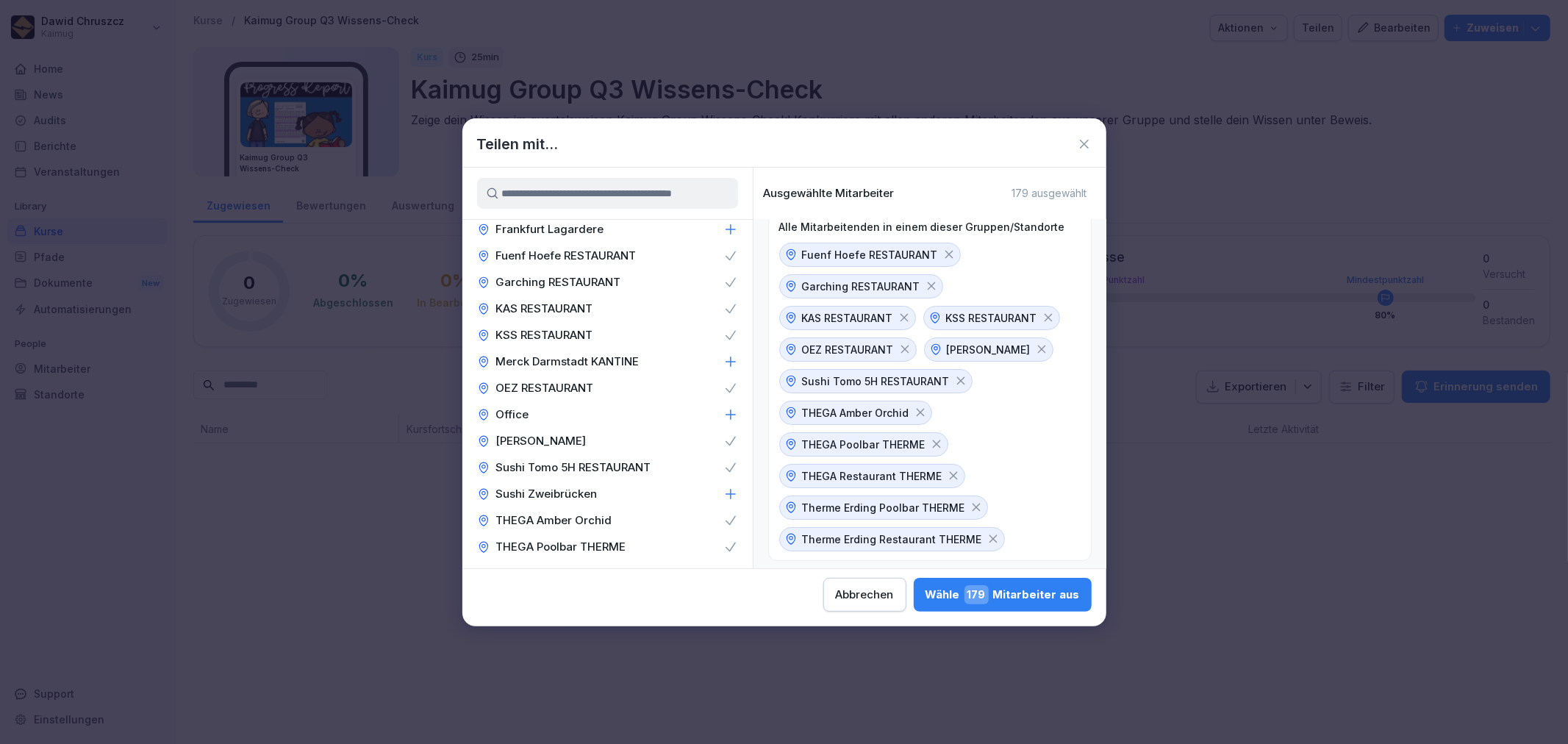
scroll to position [26, 0]
click at [989, 600] on span "179" at bounding box center [977, 595] width 24 height 20
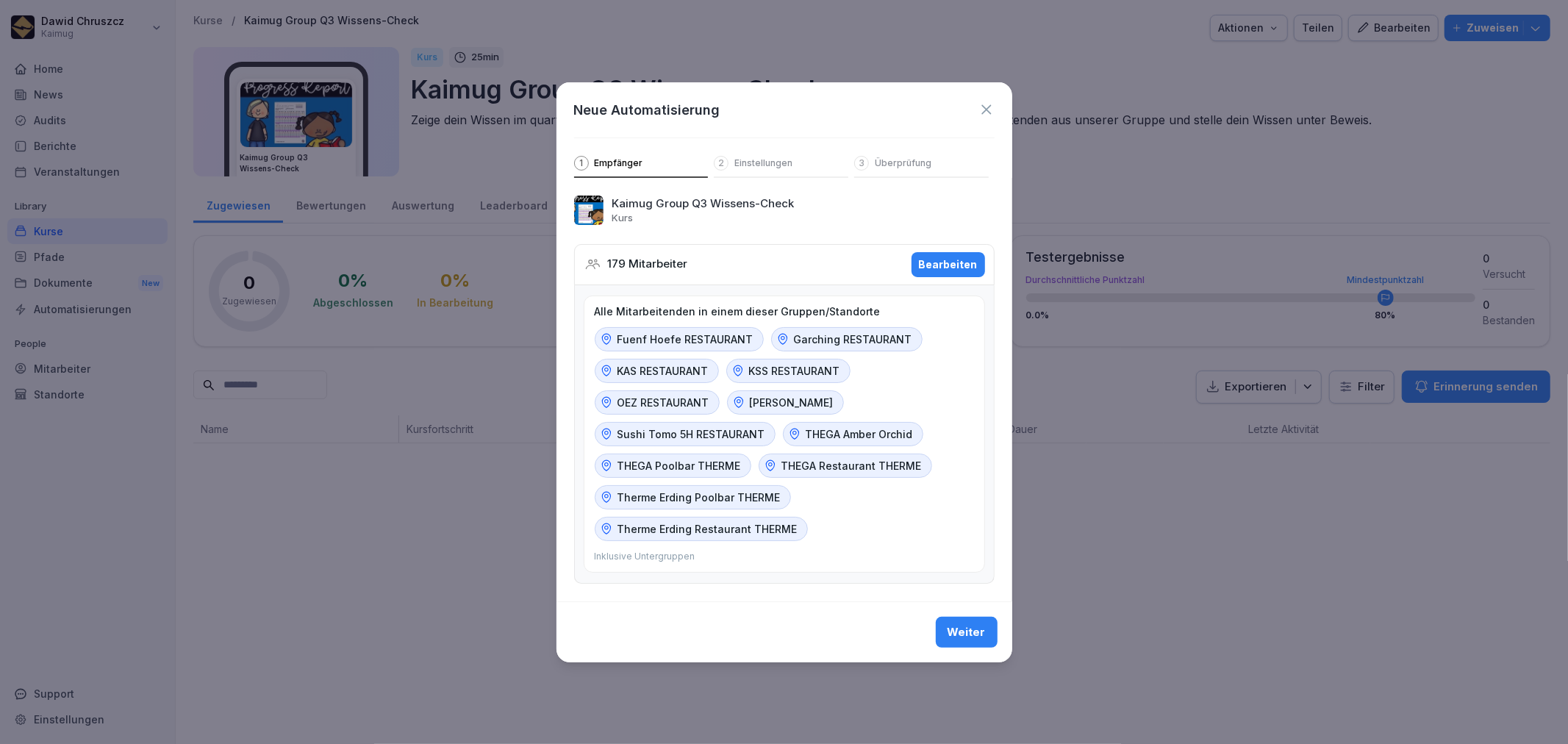
click at [966, 628] on div "Weiter" at bounding box center [967, 632] width 38 height 16
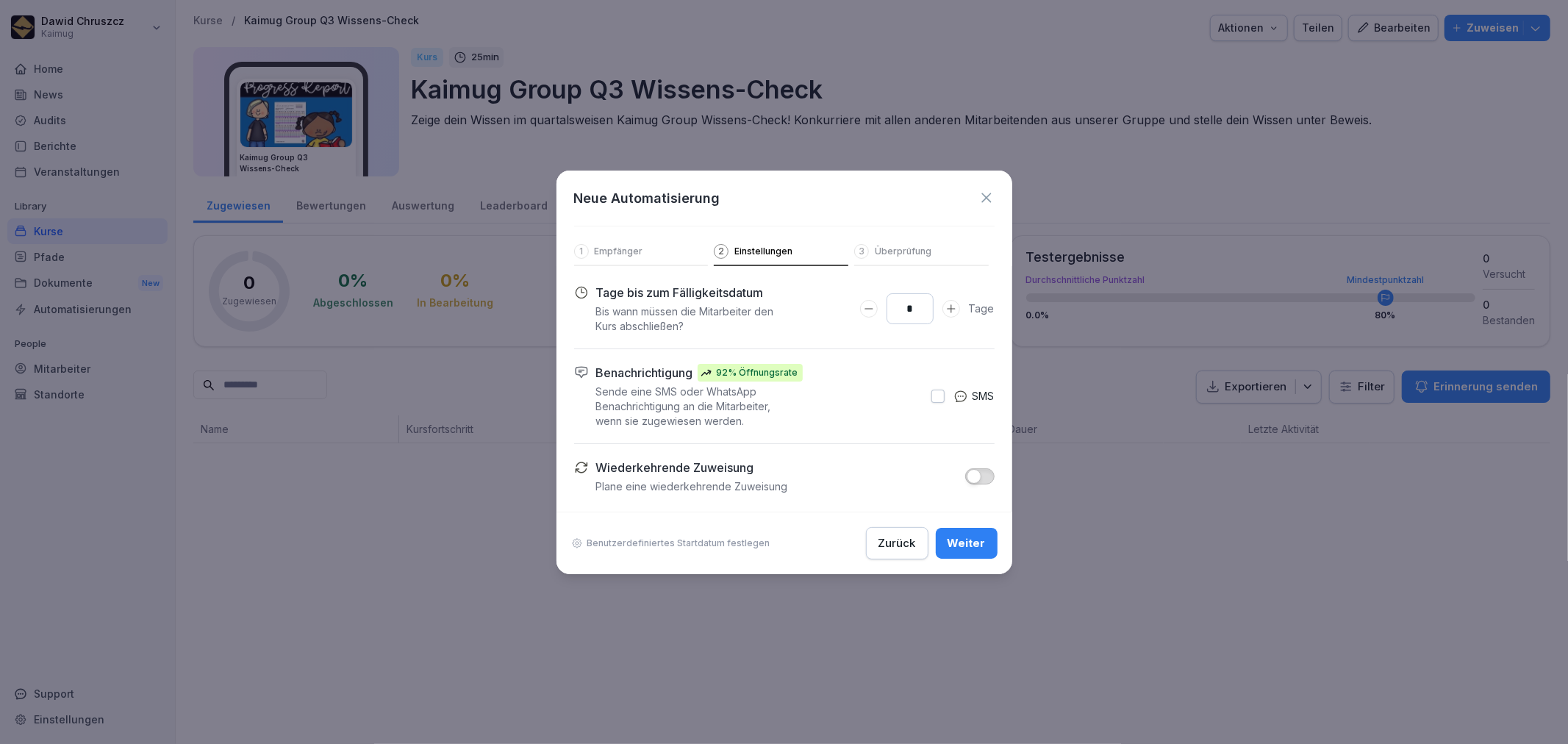
click at [952, 310] on icon "Days to complete number input erhöhen" at bounding box center [951, 309] width 8 height 8
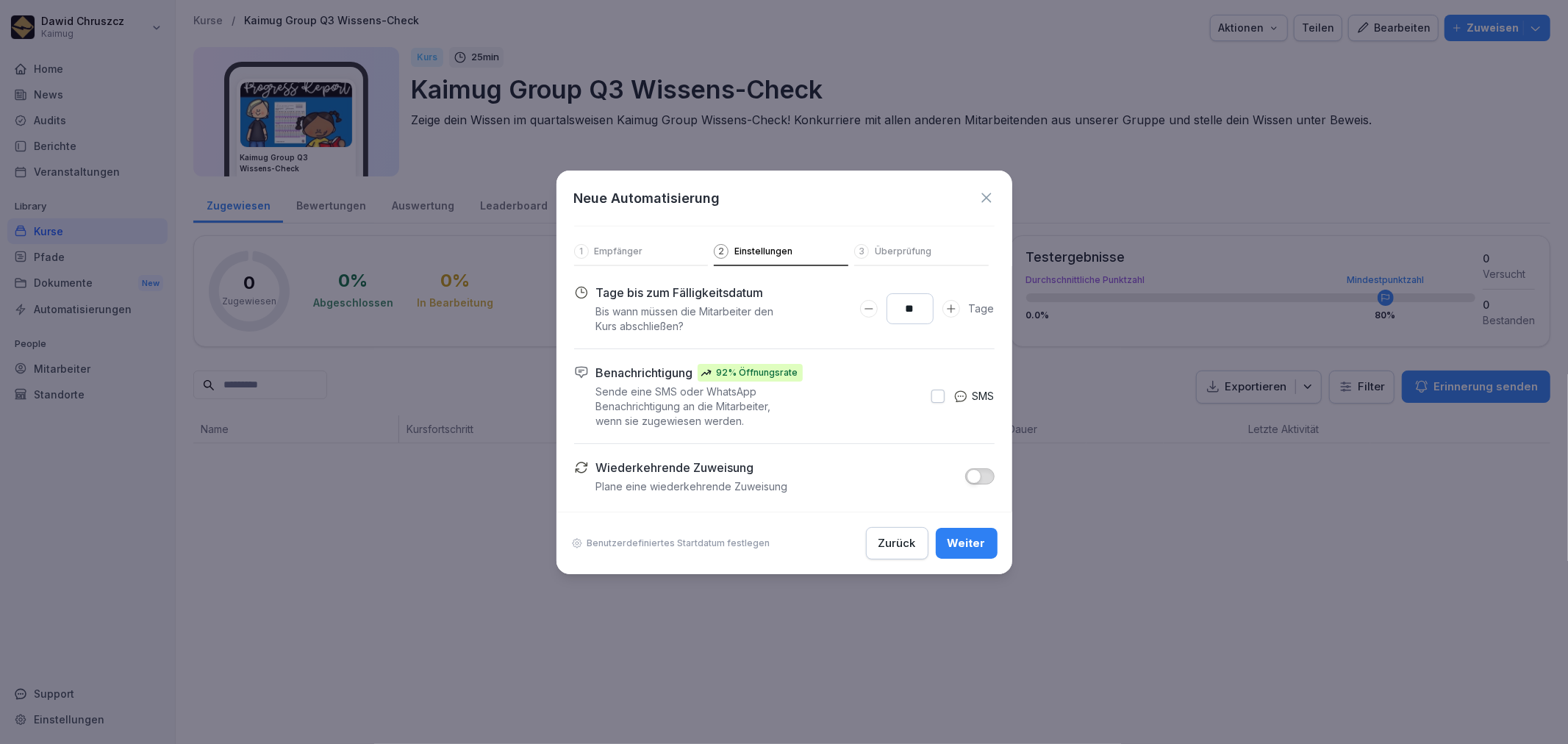
click at [952, 310] on icon "Days to complete number input erhöhen" at bounding box center [951, 309] width 8 height 8
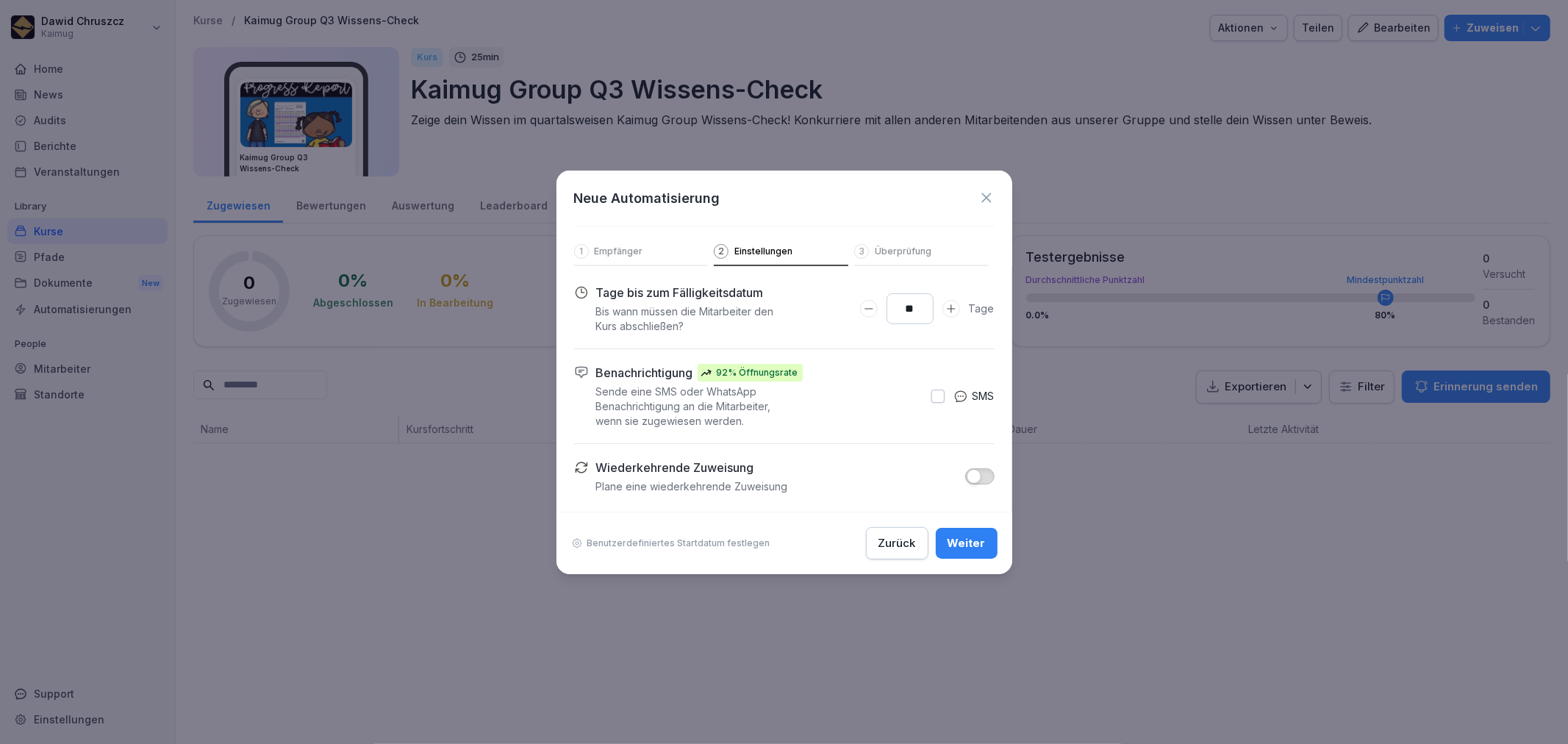
click at [952, 310] on icon "Days to complete number input erhöhen" at bounding box center [951, 309] width 8 height 8
click at [950, 312] on icon "Days to complete number input erhöhen" at bounding box center [951, 309] width 12 height 12
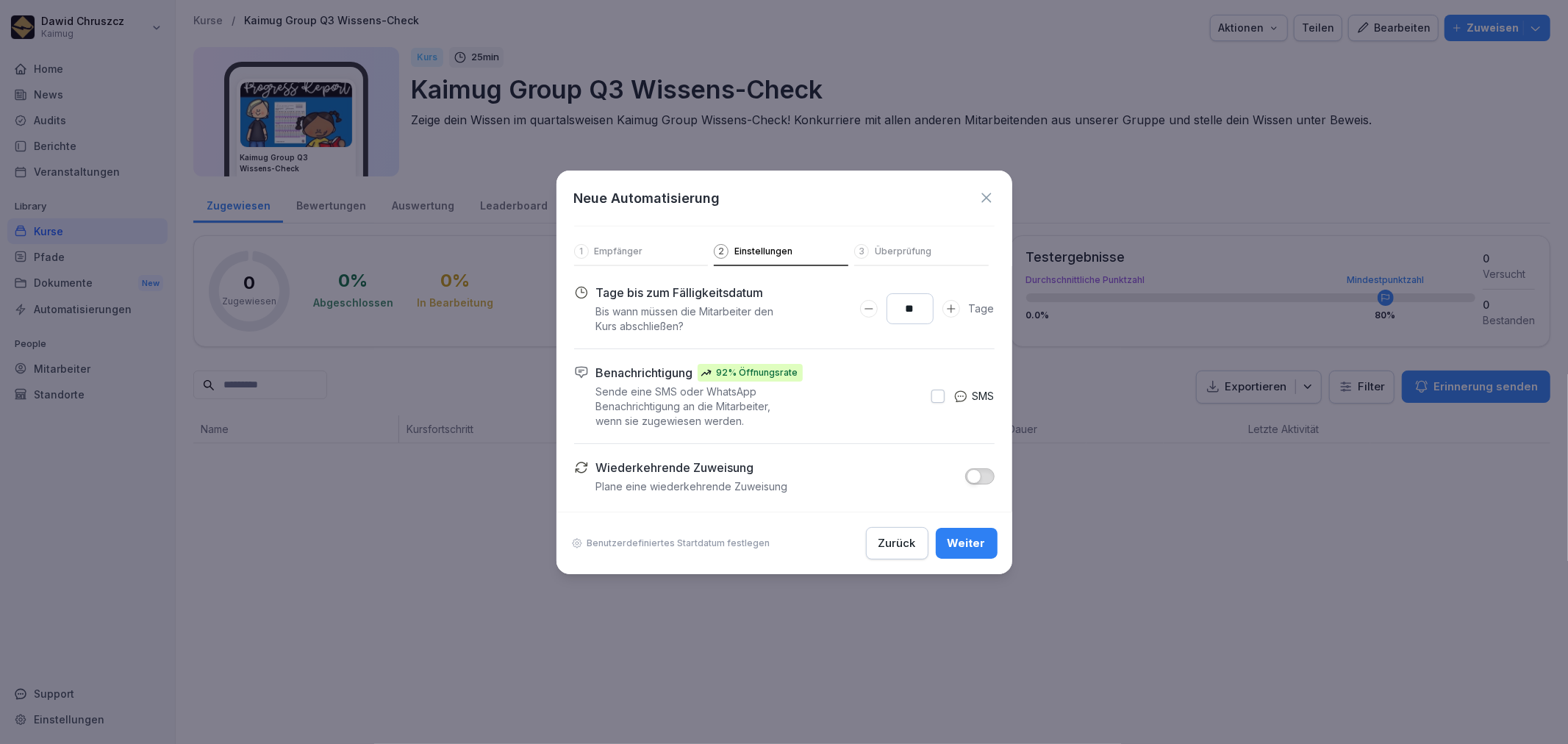
click at [950, 312] on icon "Days to complete number input erhöhen" at bounding box center [951, 309] width 12 height 12
click at [935, 397] on button "button" at bounding box center [938, 396] width 13 height 13
click at [952, 308] on icon "Days to complete number input erhöhen" at bounding box center [951, 309] width 8 height 8
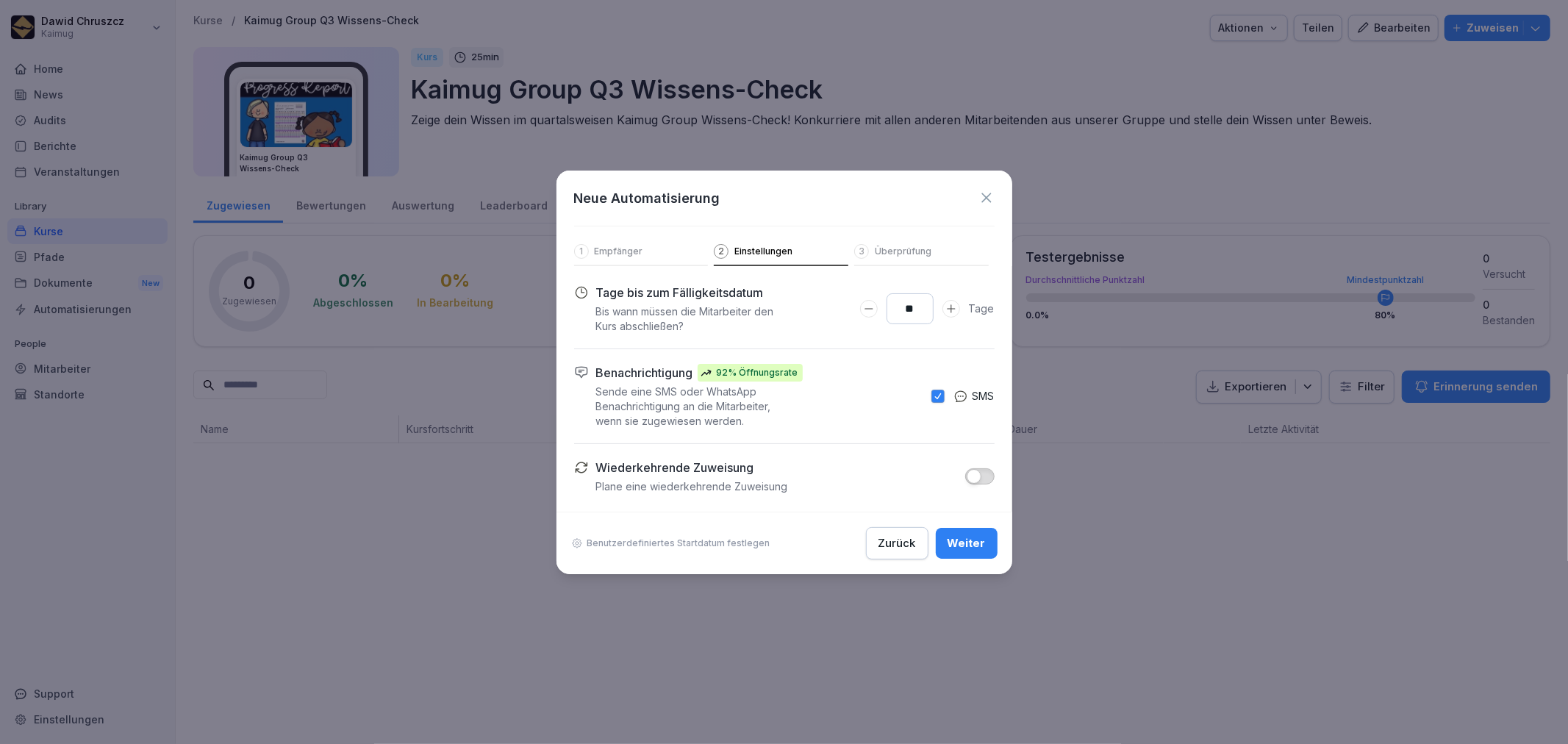
click at [952, 308] on icon "Days to complete number input erhöhen" at bounding box center [951, 309] width 8 height 8
click at [954, 308] on icon "Days to complete number input erhöhen" at bounding box center [951, 309] width 8 height 8
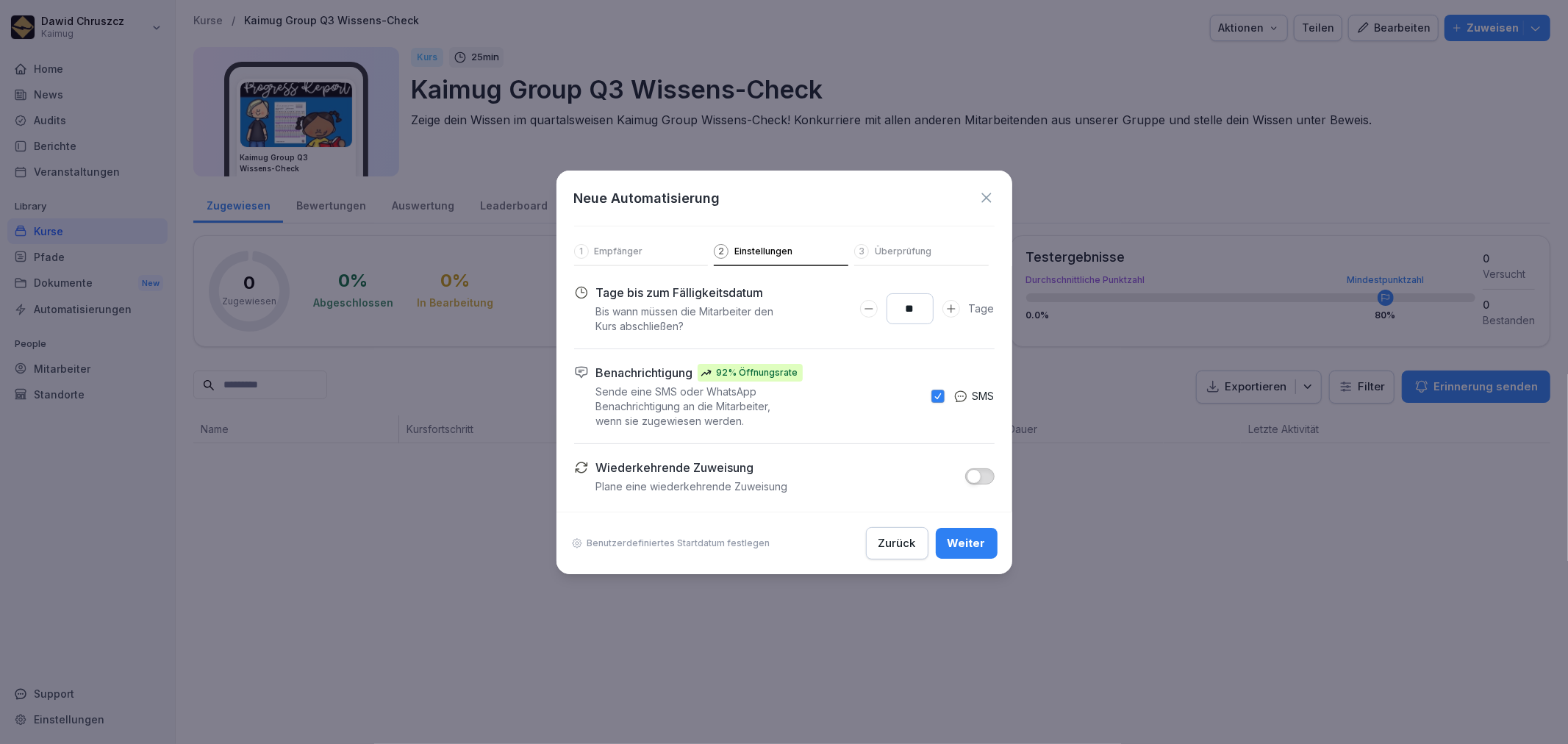
type input "**"
click at [869, 310] on icon "Days to complete number input verringern" at bounding box center [869, 309] width 12 height 12
click at [930, 186] on div "Neue Automatisierung 1 Empfänger 2 Einstellungen 3 Überprüfung" at bounding box center [784, 218] width 456 height 96
click at [915, 245] on p "Überprüfung" at bounding box center [903, 251] width 57 height 12
click at [979, 541] on div "Weiter" at bounding box center [967, 543] width 38 height 16
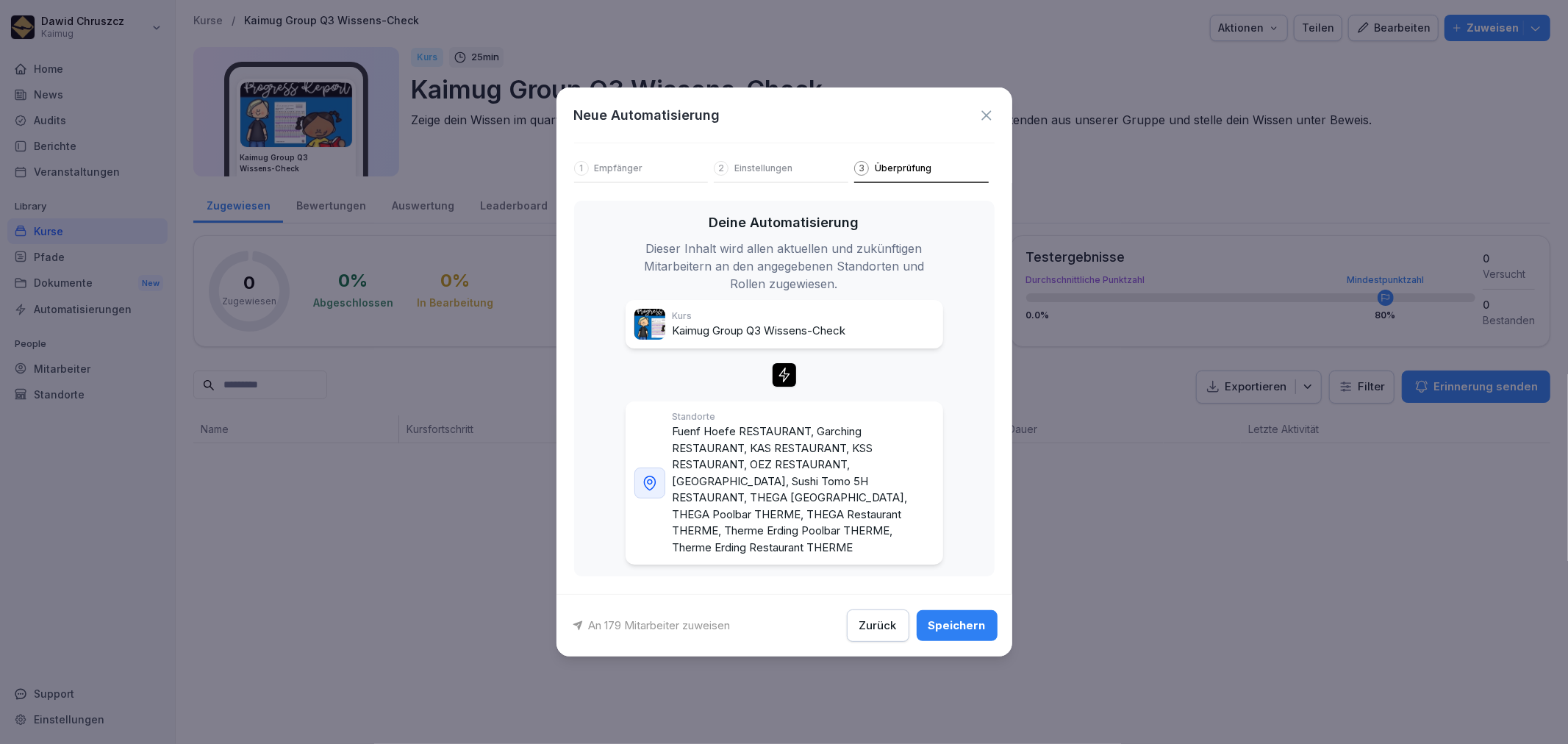
click at [762, 167] on div "Neue Automatisierung 1 Empfänger 2 Einstellungen 3 Überprüfung" at bounding box center [784, 135] width 456 height 96
drag, startPoint x: 779, startPoint y: 195, endPoint x: 799, endPoint y: 395, distance: 201.0
click at [780, 199] on div "Neue Automatisierung 1 Empfänger 2 Einstellungen 3 Überprüfung Deine Automatisi…" at bounding box center [784, 372] width 456 height 569
click at [861, 614] on button "Zurück" at bounding box center [878, 626] width 62 height 33
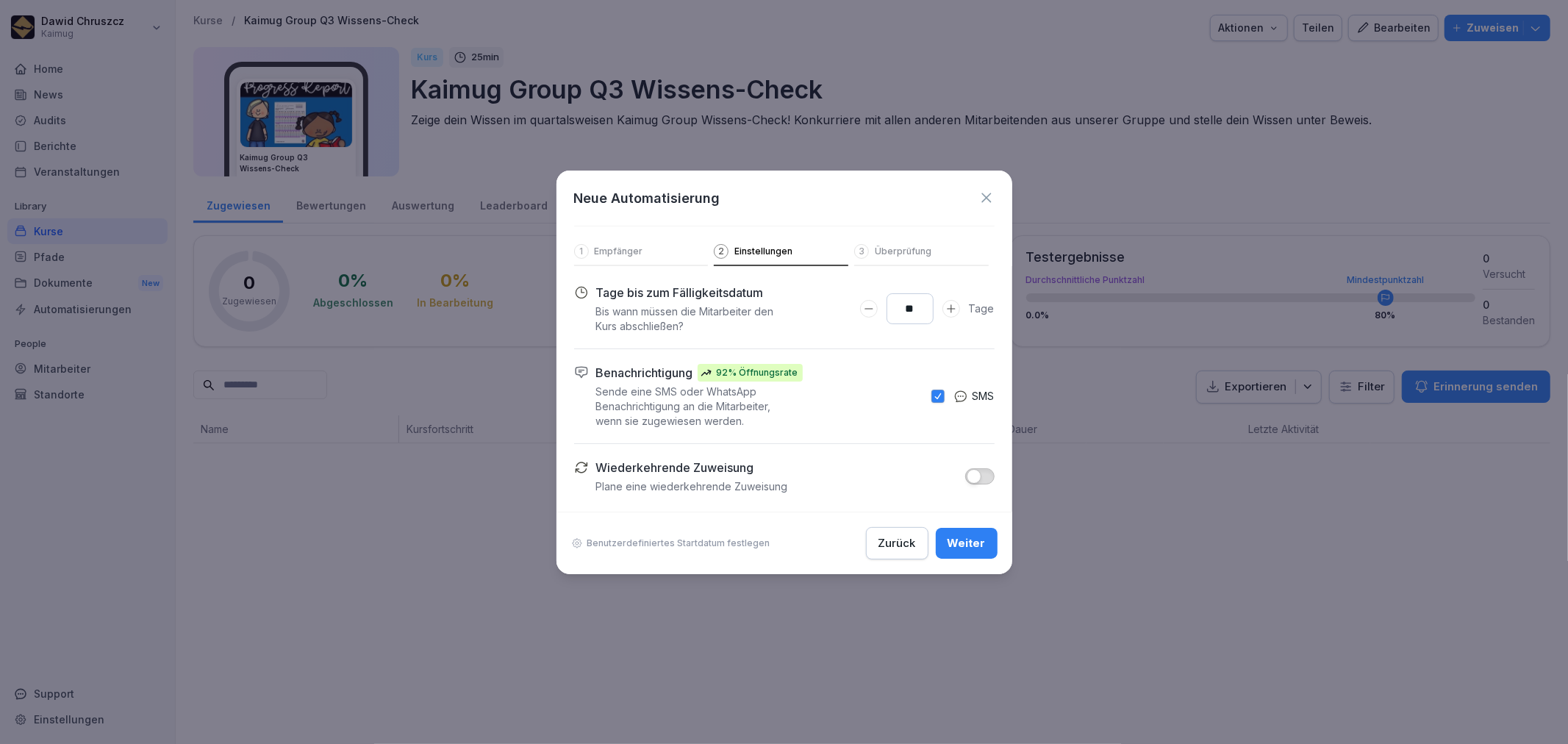
click at [890, 544] on div "Zurück" at bounding box center [897, 543] width 37 height 16
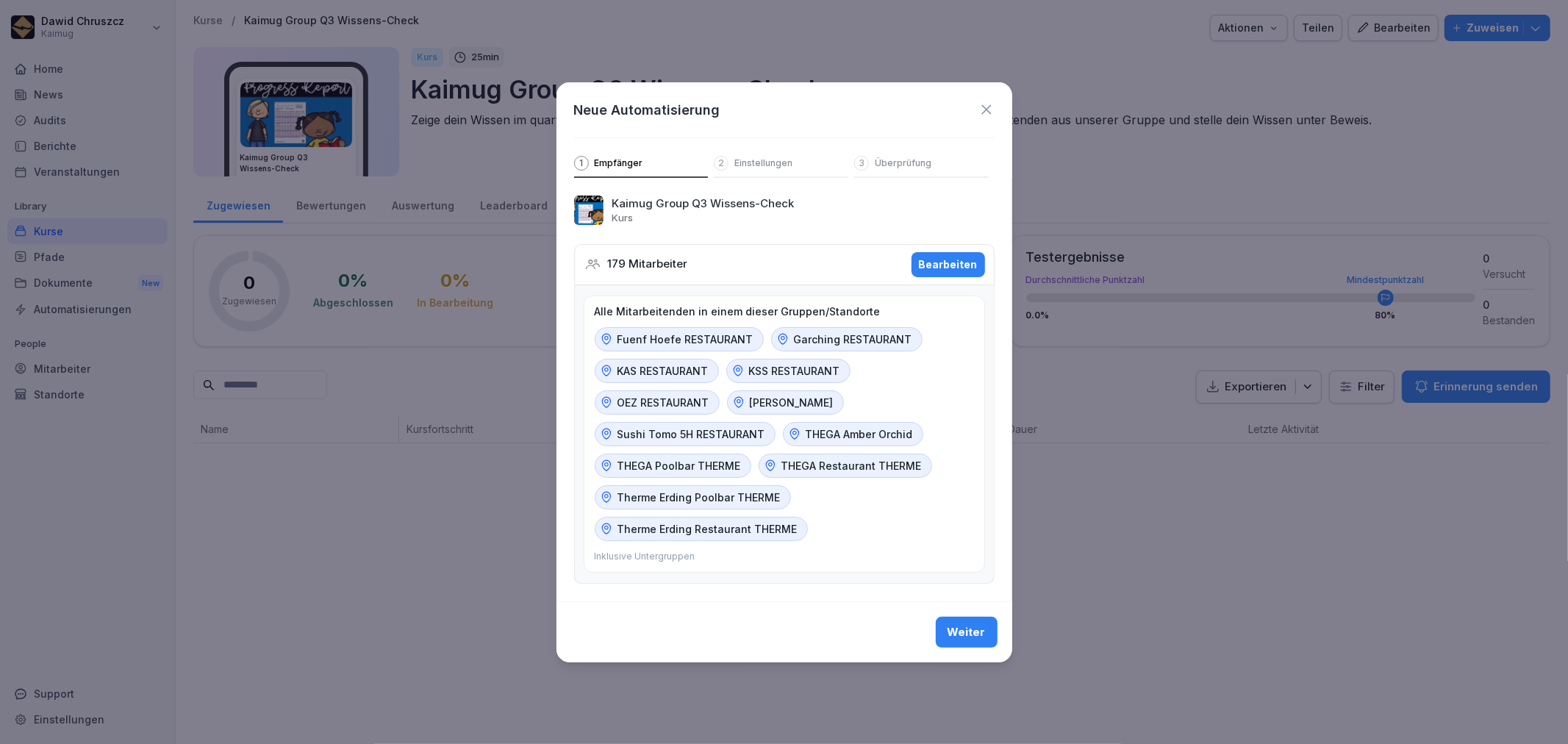
click at [970, 628] on div "Weiter" at bounding box center [967, 632] width 38 height 16
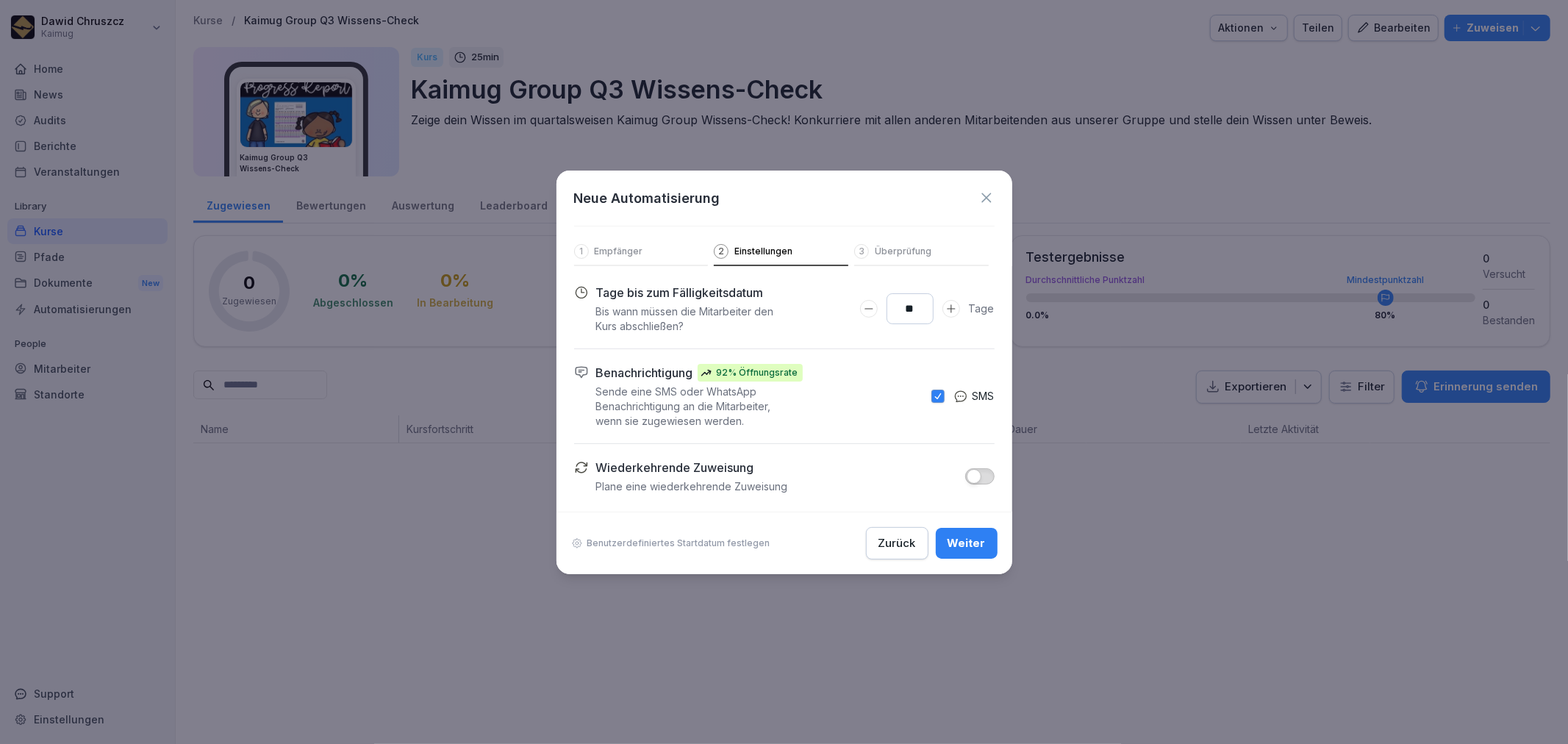
click at [950, 430] on div "Tage bis zum Fälligkeitsdatum Bis wann müssen die Mitarbeiter den Kurs abschlie…" at bounding box center [784, 389] width 420 height 211
drag, startPoint x: 972, startPoint y: 556, endPoint x: 997, endPoint y: 507, distance: 55.0
click at [997, 507] on div "Neue Automatisierung 1 Empfänger 2 Einstellungen 3 Überprüfung Tage bis zum Fäl…" at bounding box center [784, 372] width 456 height 404
click at [976, 543] on div "Weiter" at bounding box center [967, 543] width 38 height 16
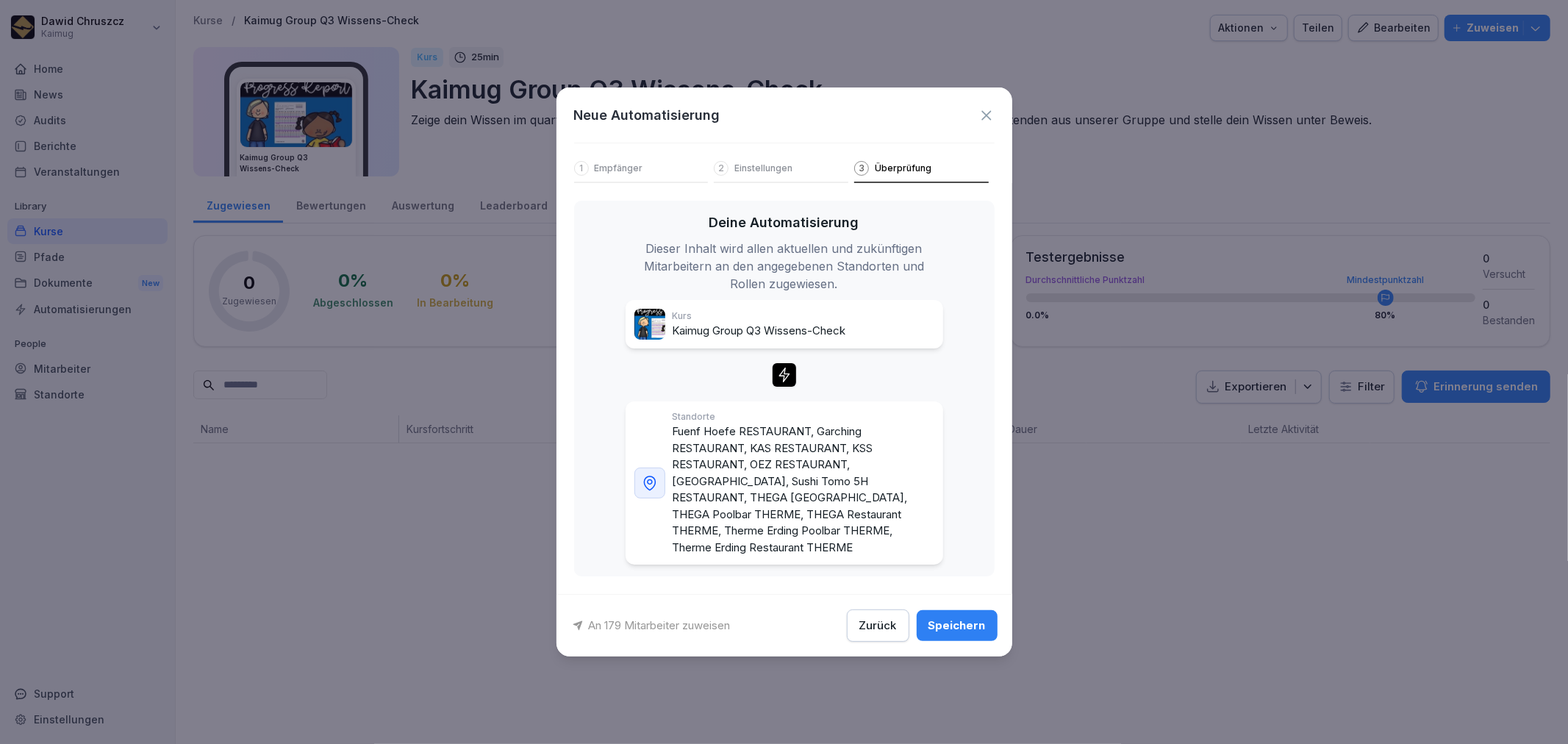
click at [972, 618] on div "Speichern" at bounding box center [957, 626] width 58 height 16
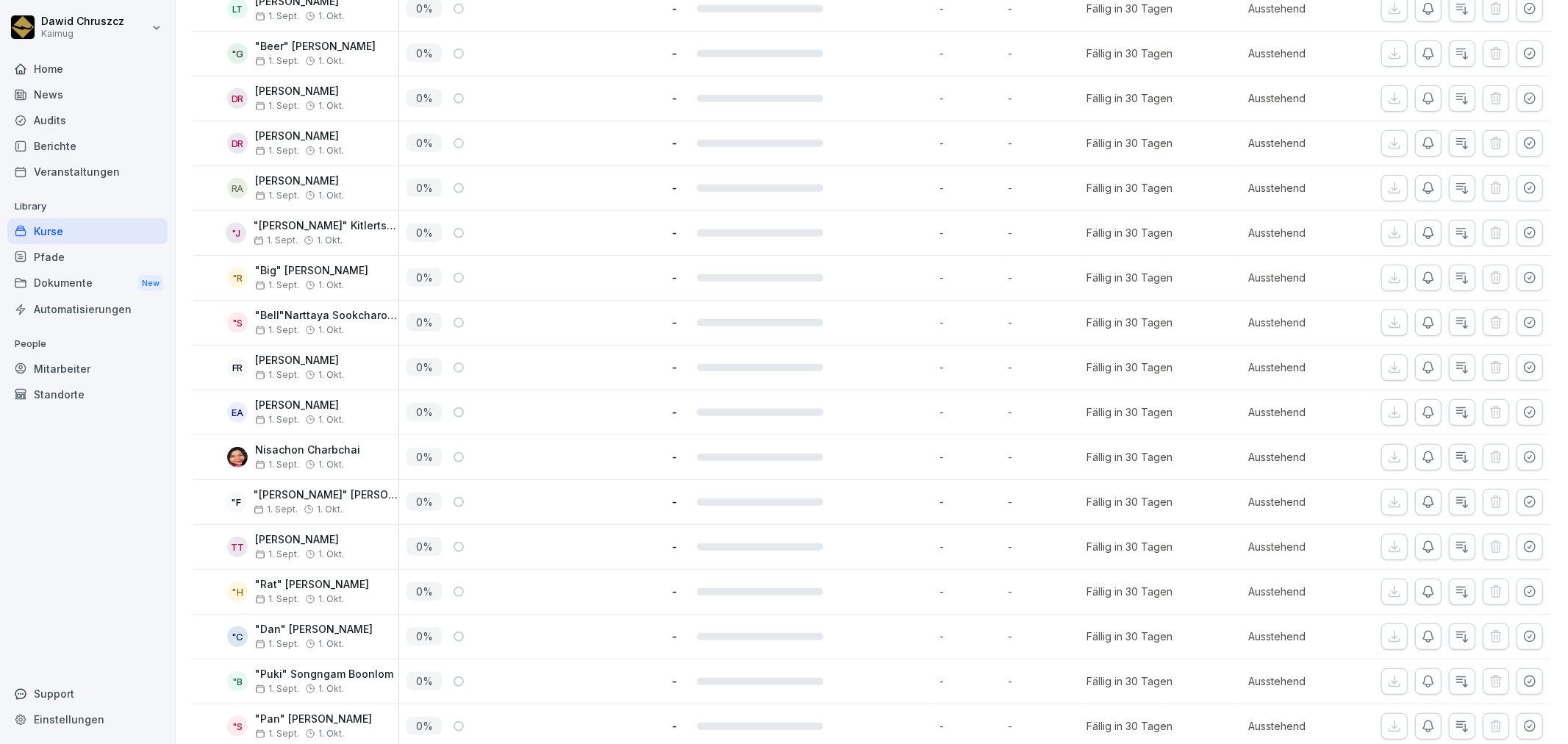
scroll to position [0, 0]
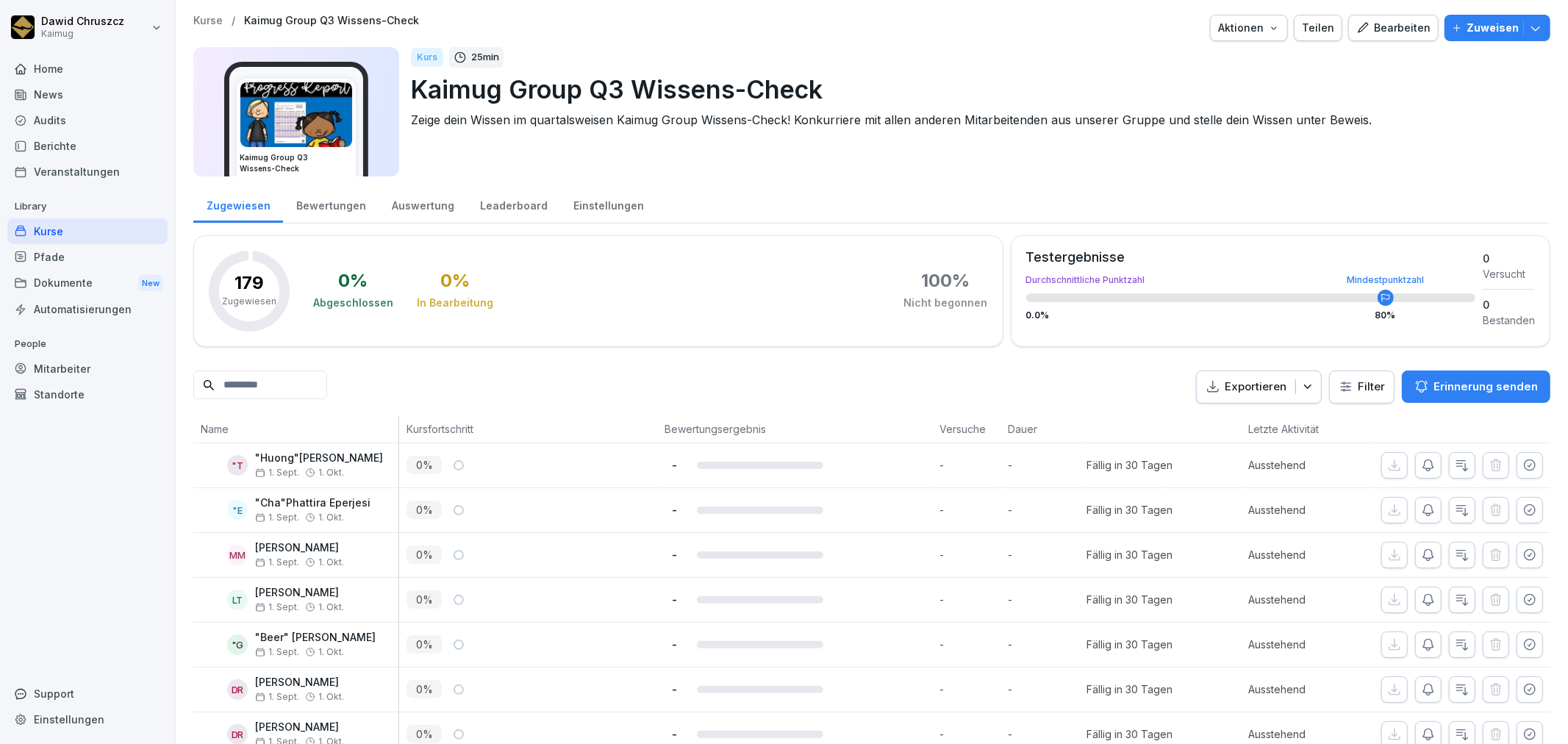
drag, startPoint x: 187, startPoint y: 325, endPoint x: 181, endPoint y: 329, distance: 7.2
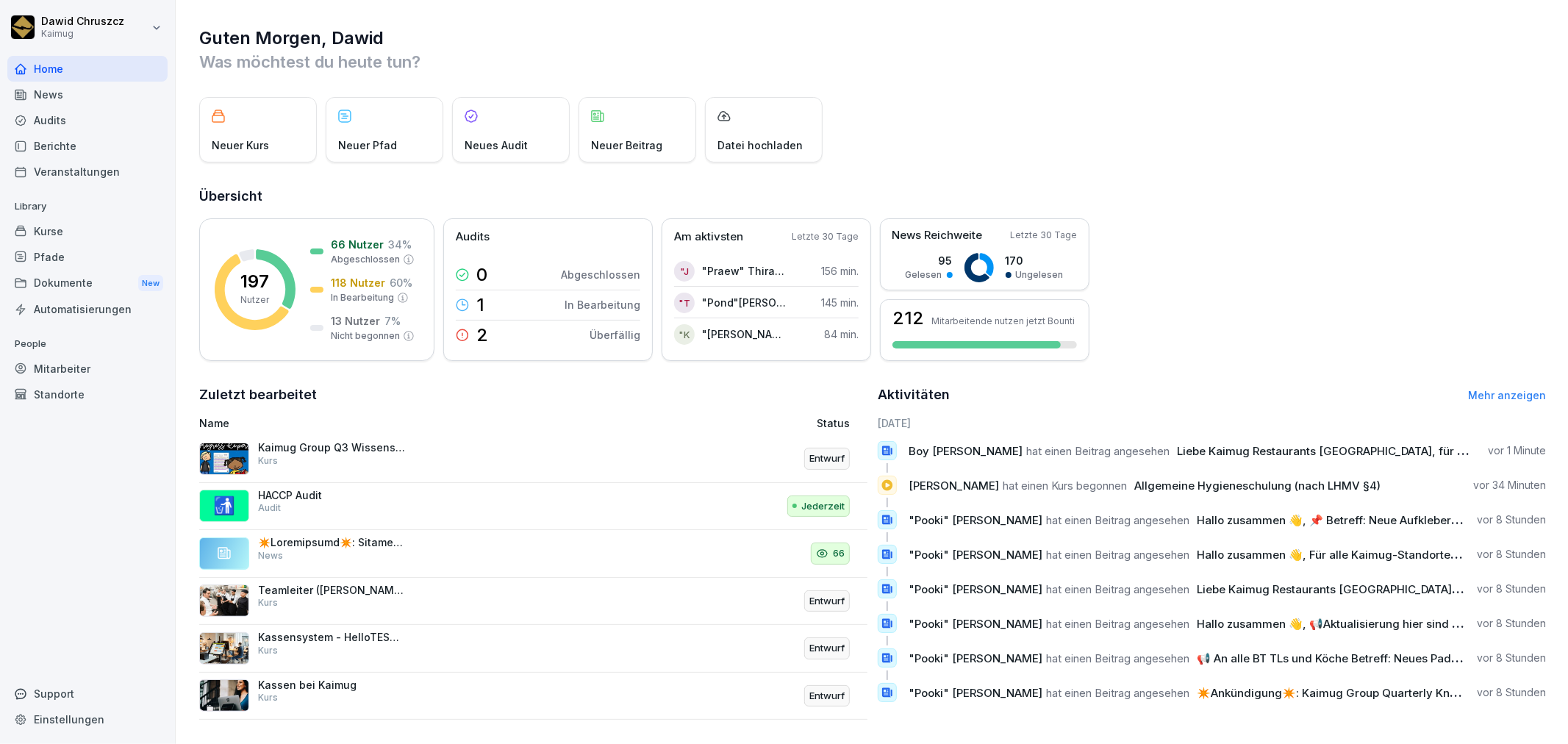
click at [93, 282] on div "Dokumente New" at bounding box center [88, 282] width 160 height 27
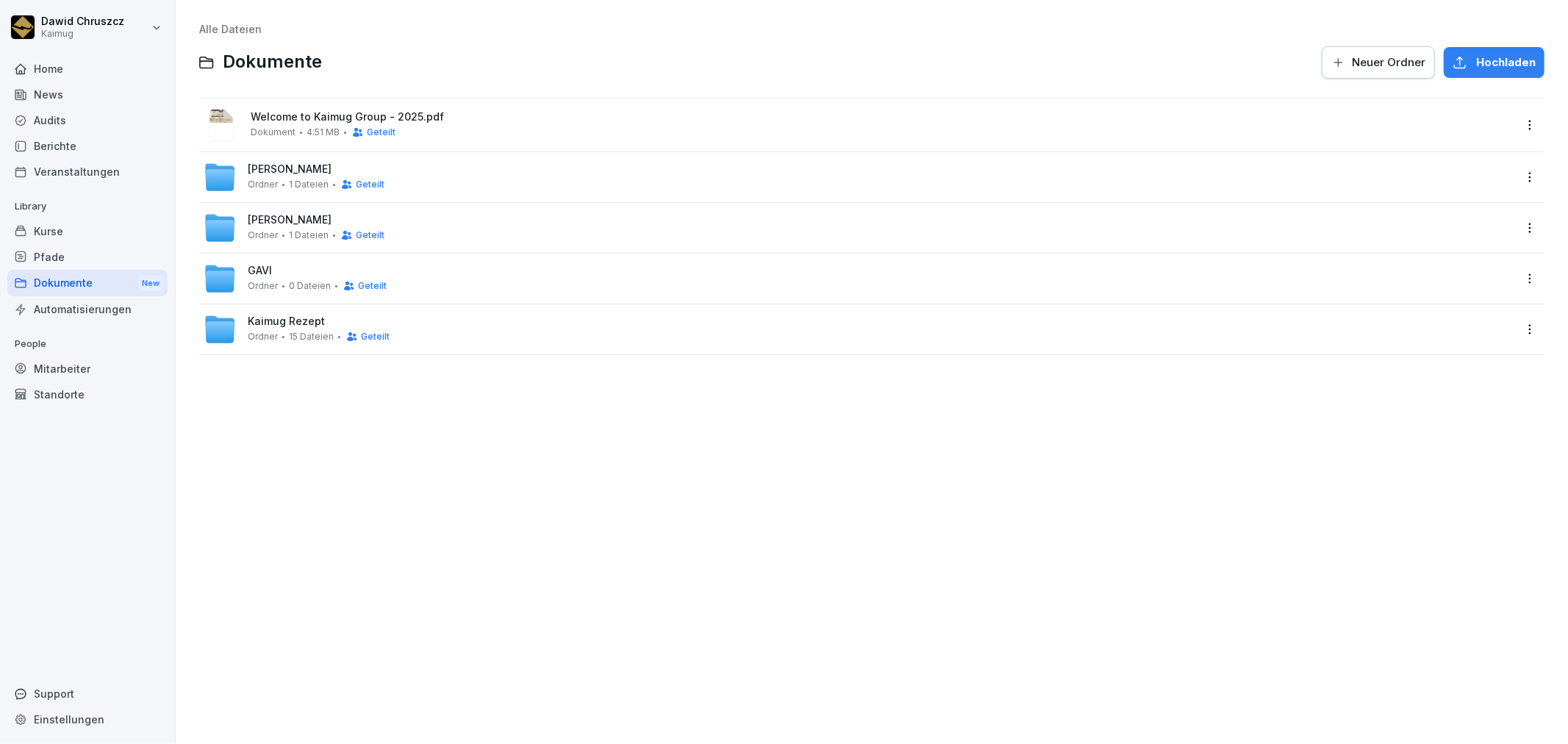
click at [81, 87] on div "News" at bounding box center [88, 95] width 160 height 26
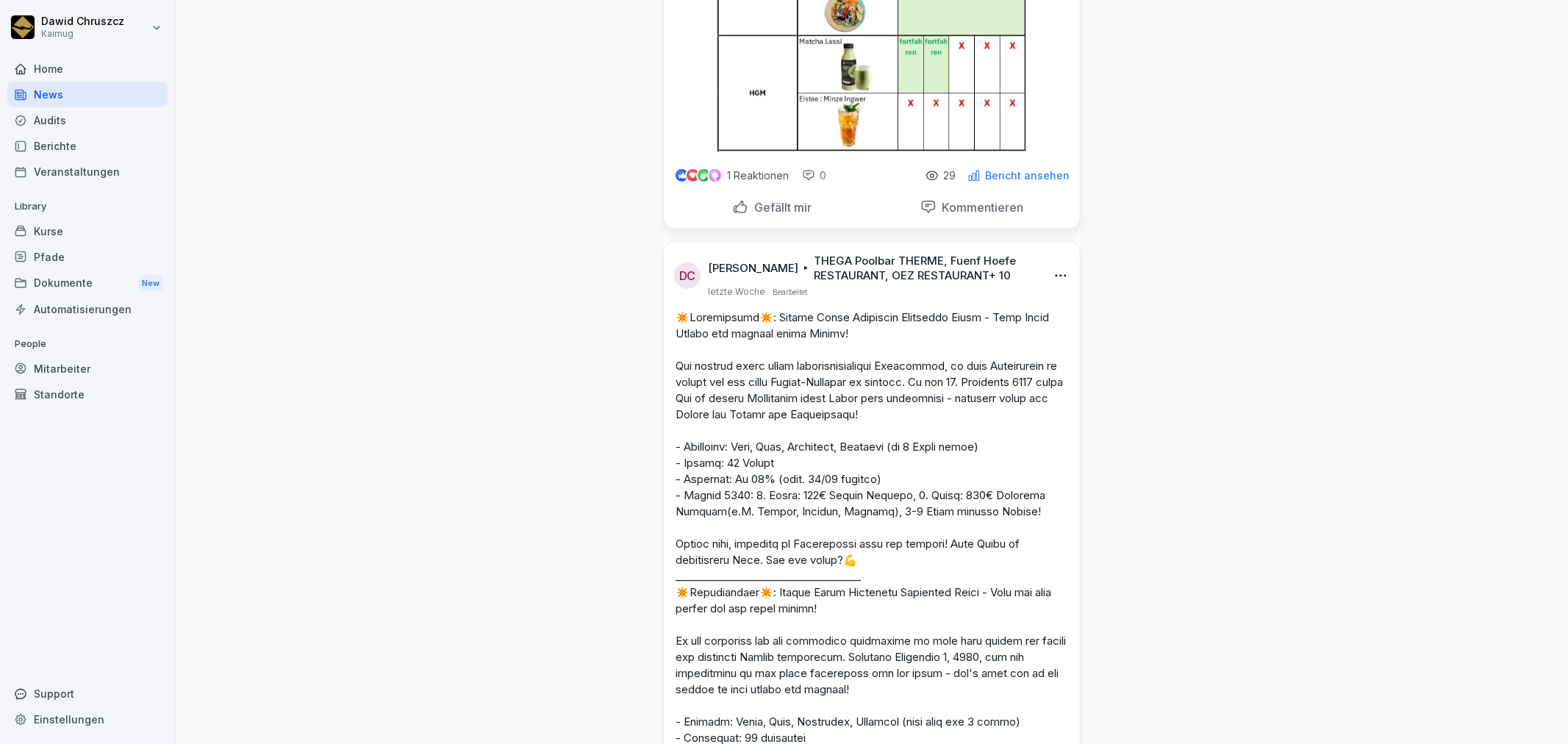
scroll to position [408, 0]
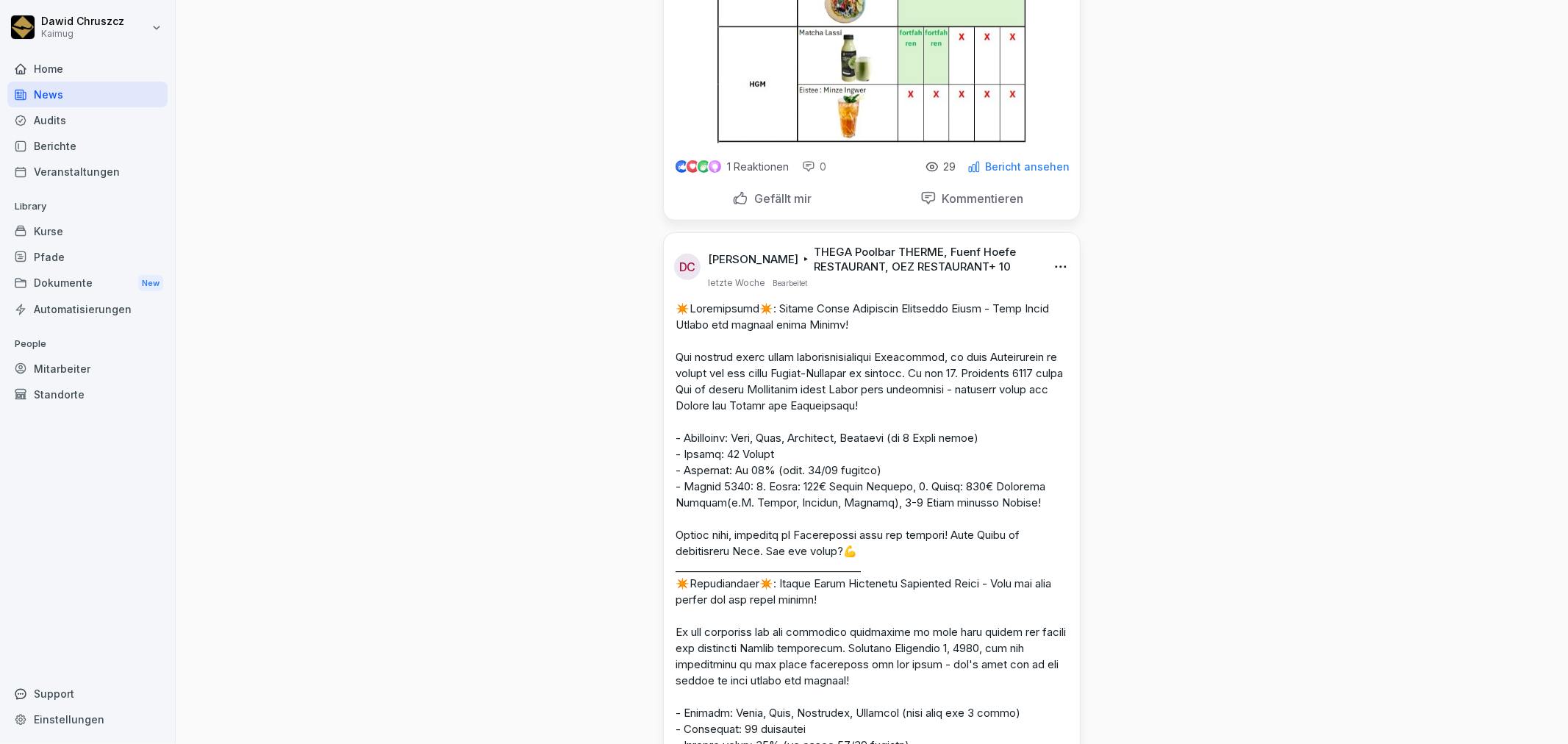
click at [924, 268] on p "THEGA Poolbar THERME, Fuenf Hoefe RESTAURANT, OEZ RESTAURANT + 10" at bounding box center [926, 260] width 224 height 30
click at [909, 274] on p "THEGA Poolbar THERME, Fuenf Hoefe RESTAURANT, OEZ RESTAURANT + 10" at bounding box center [926, 260] width 224 height 30
click at [910, 274] on p "THEGA Poolbar THERME, Fuenf Hoefe RESTAURANT, OEZ RESTAURANT + 10" at bounding box center [926, 260] width 224 height 30
click at [1053, 275] on html "[PERSON_NAME] Kaimug Home News Audits Berichte Veranstaltungen Library Kurse Pf…" at bounding box center [784, 372] width 1568 height 744
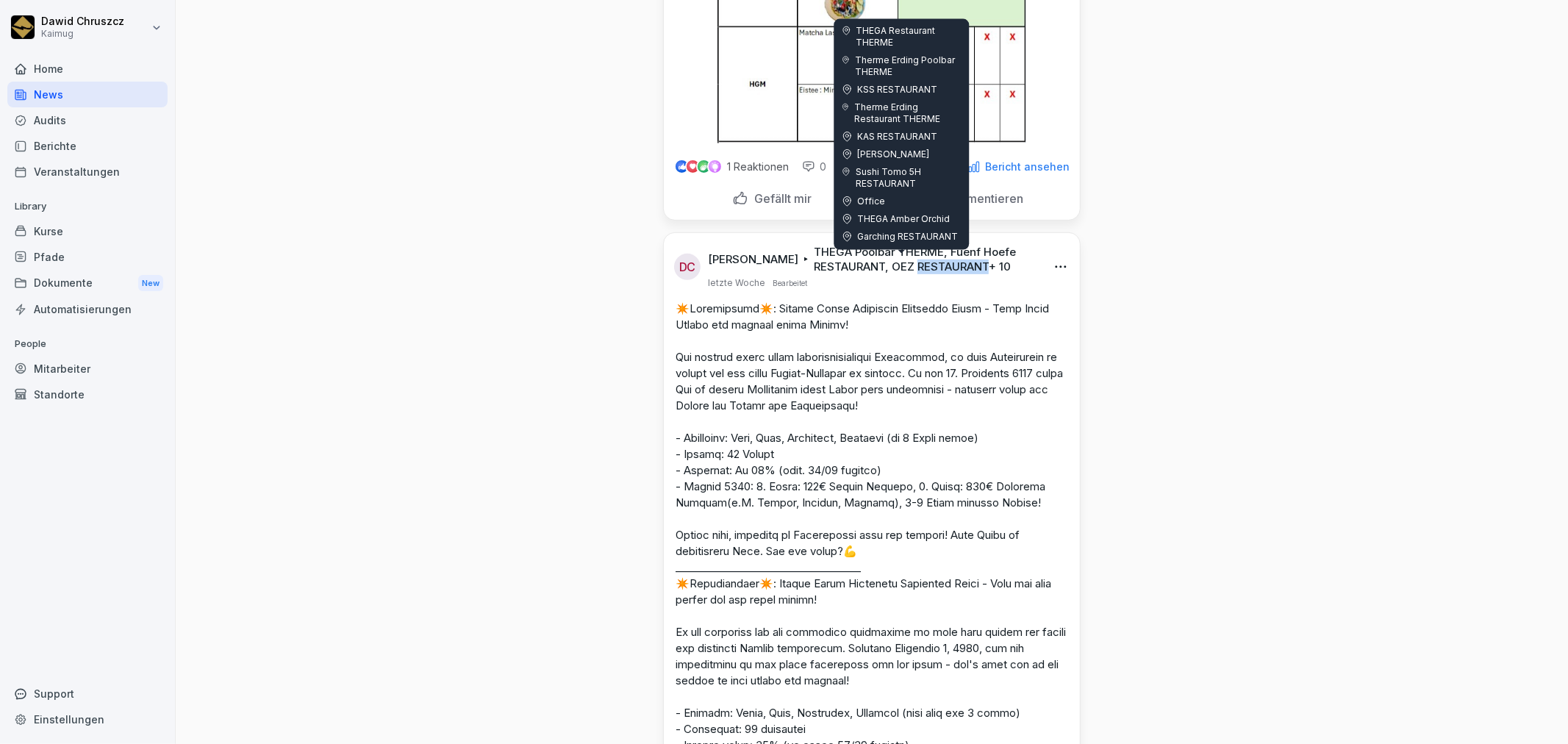
click at [914, 277] on html "[PERSON_NAME] Kaimug Home News Audits Berichte Veranstaltungen Library Kurse Pf…" at bounding box center [784, 372] width 1568 height 744
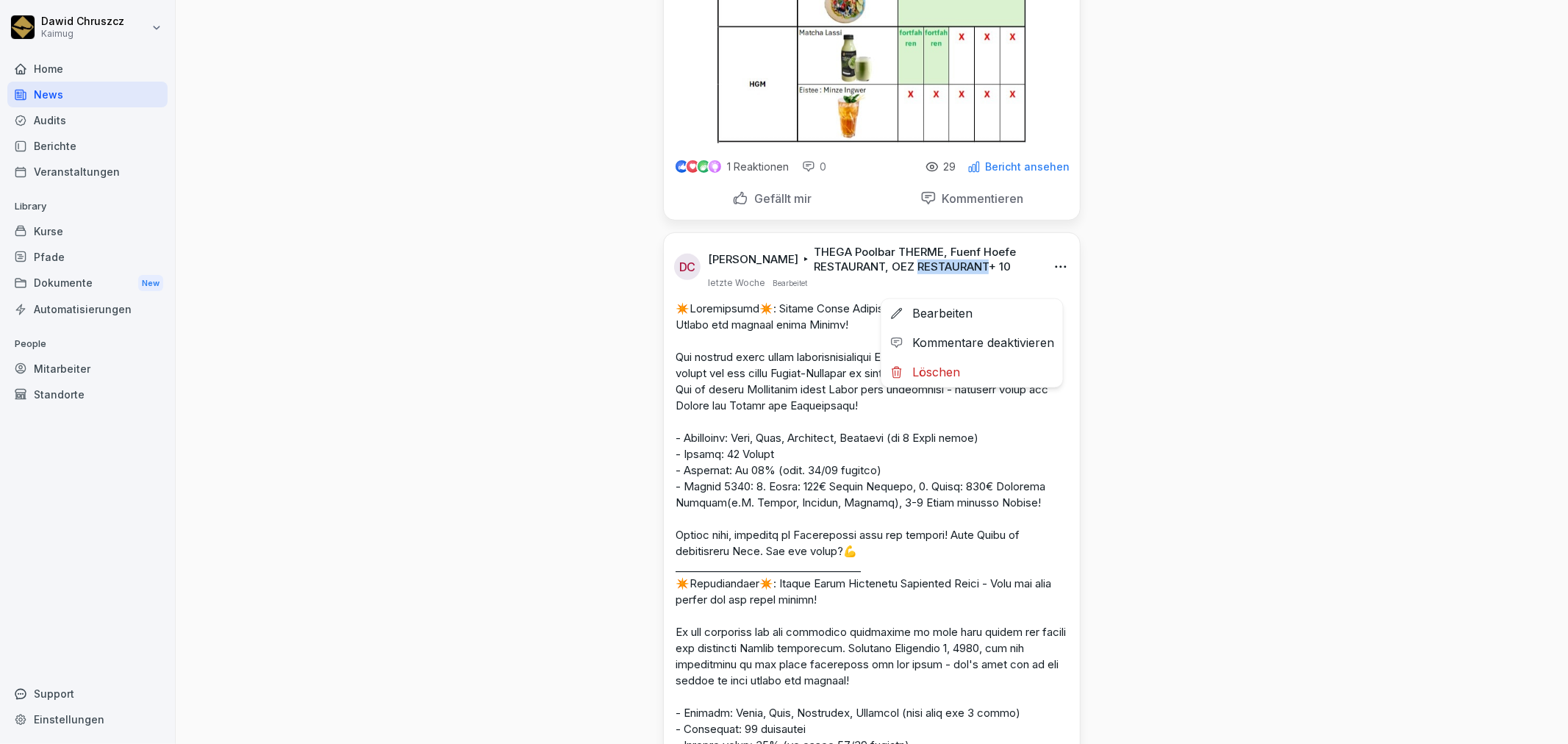
click at [1052, 290] on html "[PERSON_NAME] Kaimug Home News Audits Berichte Veranstaltungen Library Kurse Pf…" at bounding box center [784, 372] width 1568 height 744
click at [1023, 314] on div "Bearbeiten" at bounding box center [972, 314] width 182 height 30
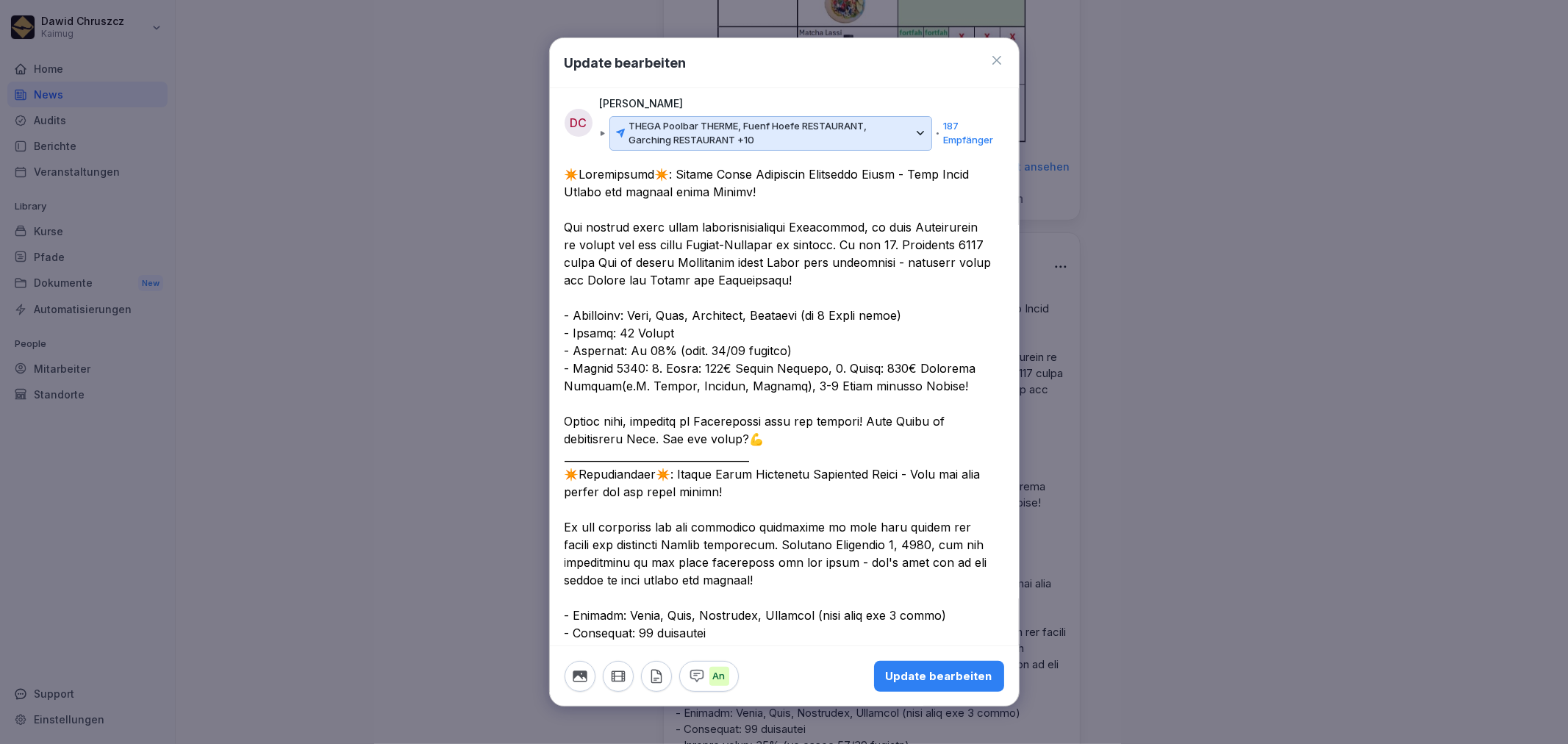
click at [729, 140] on p "THEGA Poolbar THERME, Fuenf Hoefe RESTAURANT, Garching RESTAURANT +10" at bounding box center [770, 133] width 282 height 29
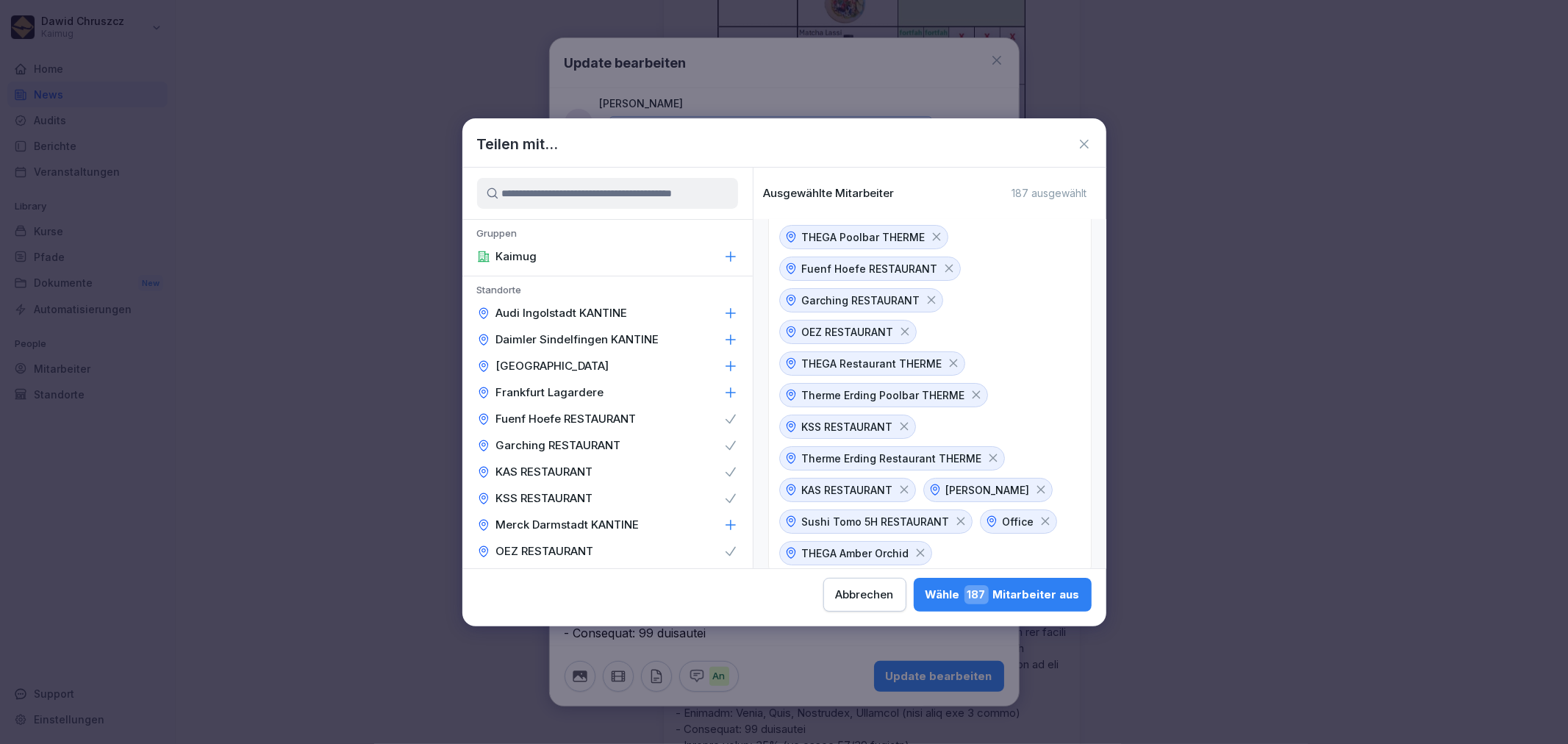
scroll to position [58, 0]
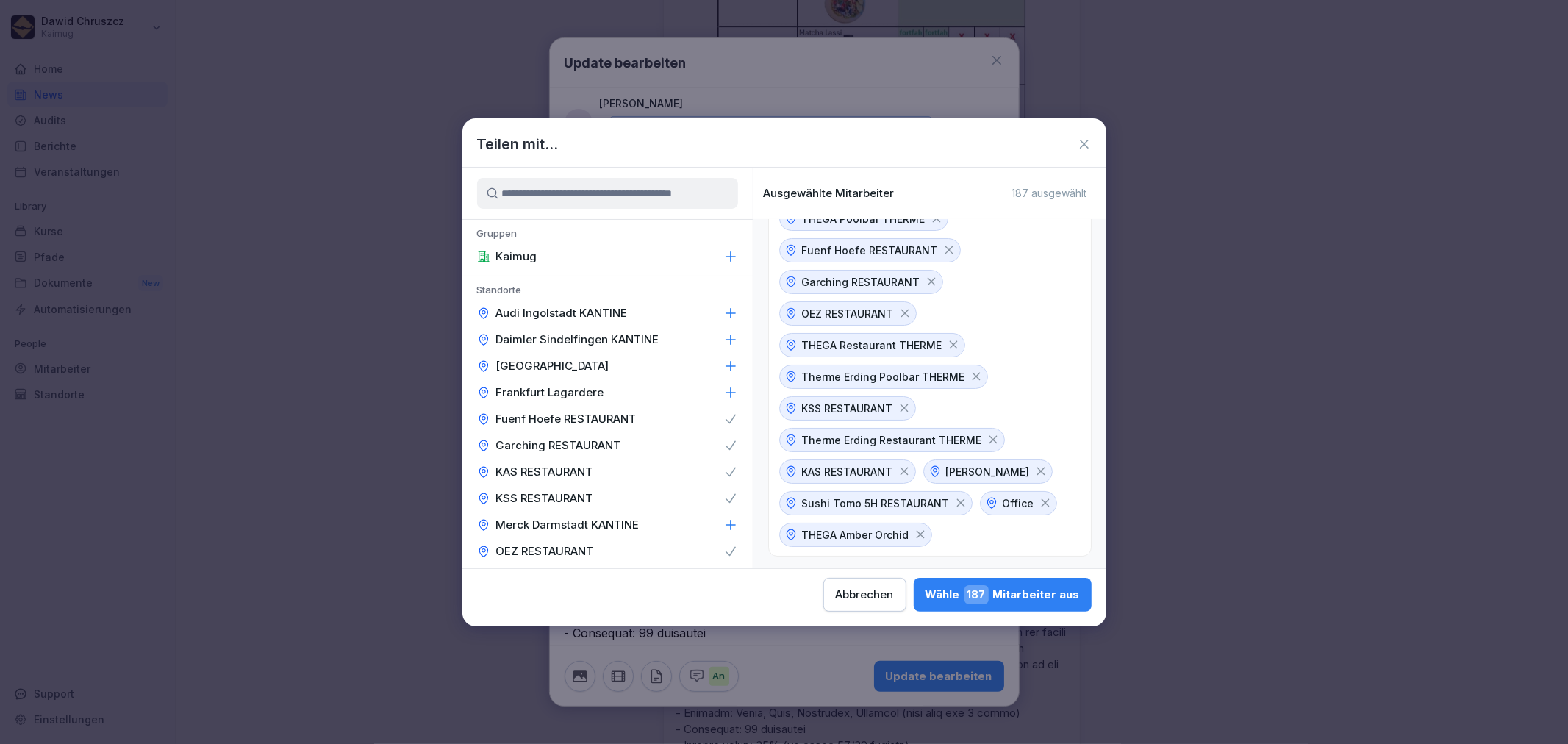
click at [1038, 503] on icon at bounding box center [1045, 503] width 13 height 13
click at [856, 586] on div "Abbrechen" at bounding box center [865, 594] width 58 height 16
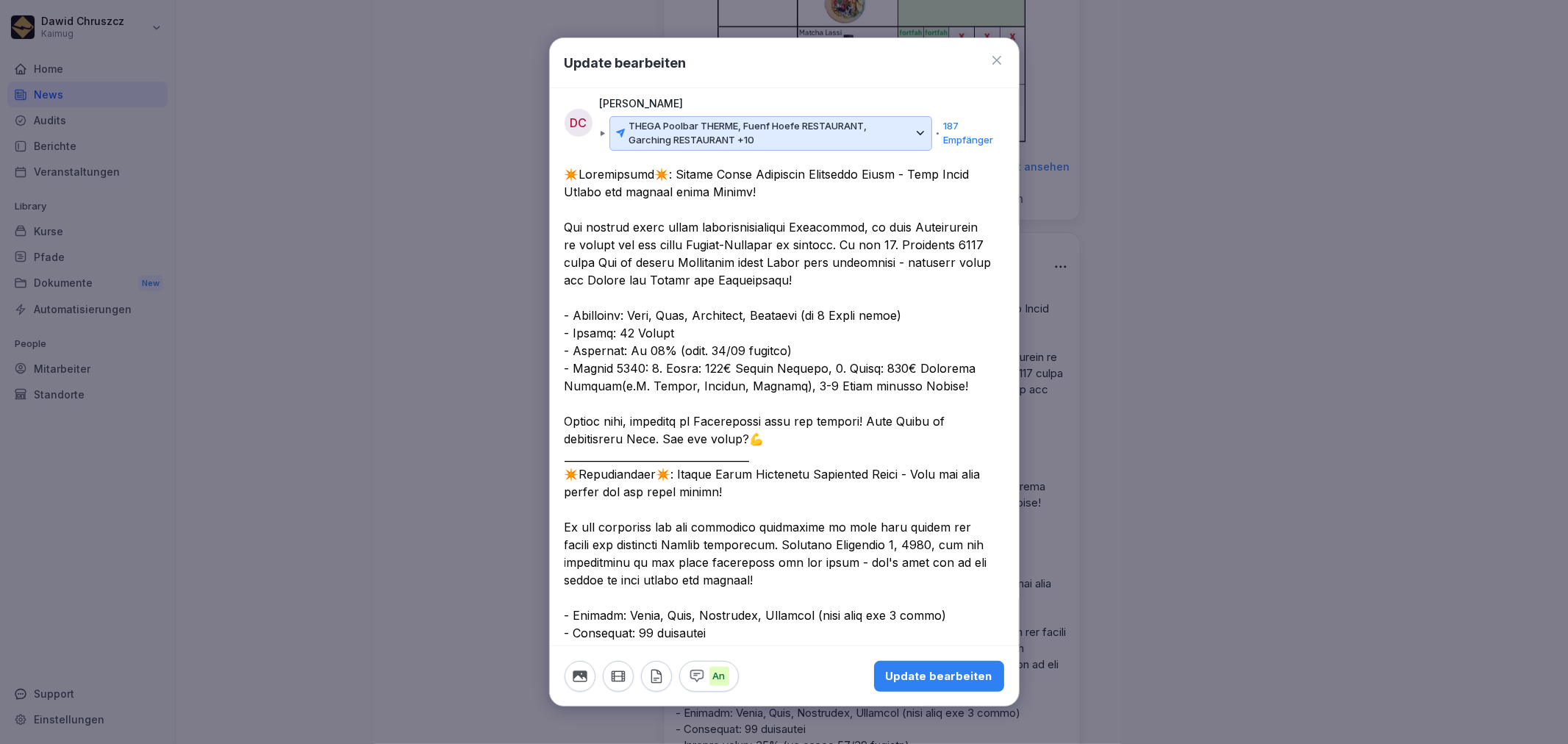
click at [990, 58] on icon at bounding box center [997, 61] width 15 height 15
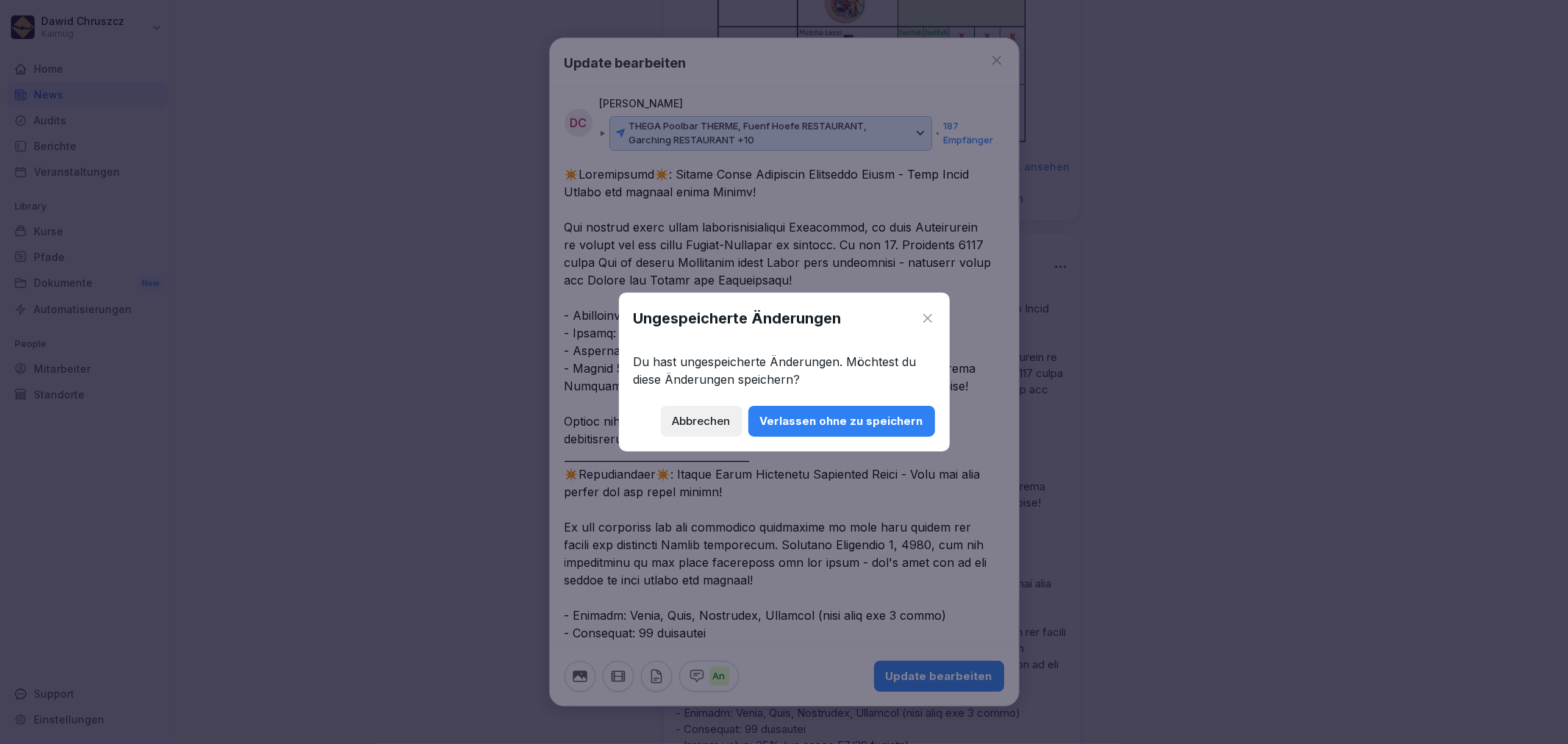
click at [819, 426] on div "Verlassen ohne zu speichern" at bounding box center [842, 420] width 163 height 16
